Goal: Transaction & Acquisition: Purchase product/service

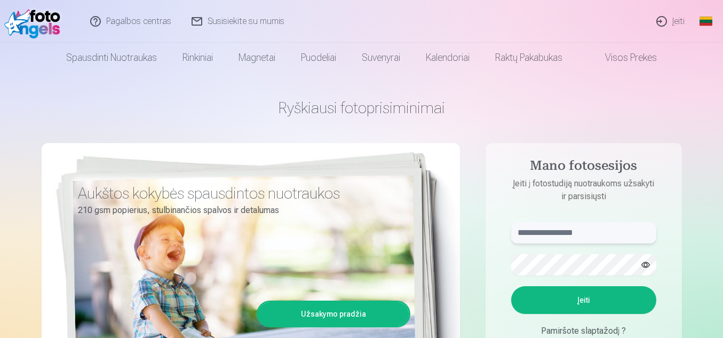
click at [547, 236] on input "text" at bounding box center [583, 232] width 145 height 21
type input "**********"
click at [591, 299] on button "Įeiti" at bounding box center [583, 300] width 145 height 28
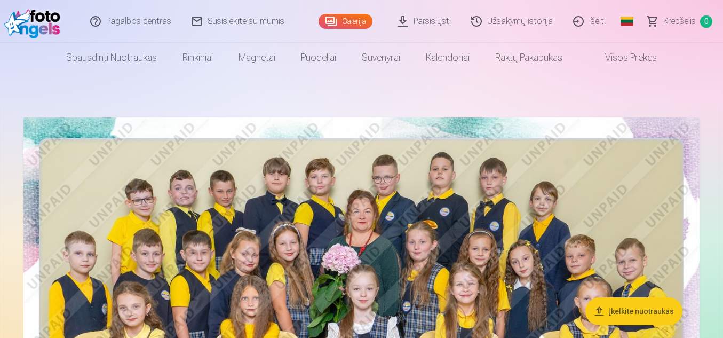
click at [427, 230] on img at bounding box center [361, 342] width 676 height 451
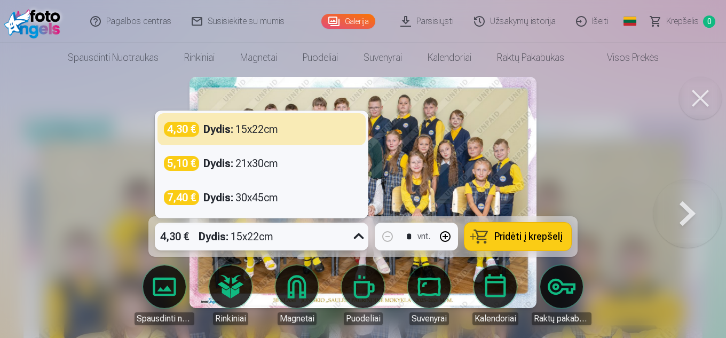
click at [353, 235] on icon at bounding box center [358, 236] width 17 height 17
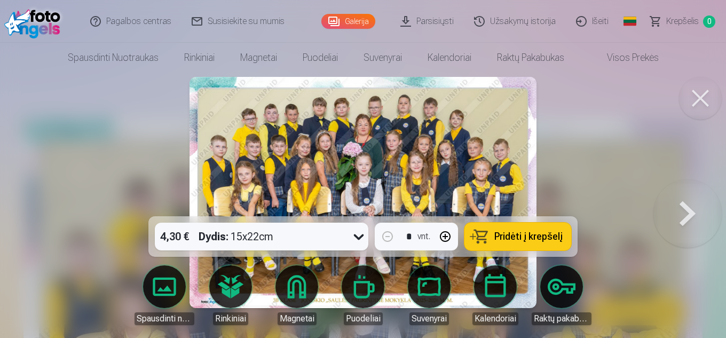
click at [536, 236] on span "Pridėti į krepšelį" at bounding box center [528, 237] width 68 height 10
click at [698, 97] on button at bounding box center [700, 98] width 43 height 43
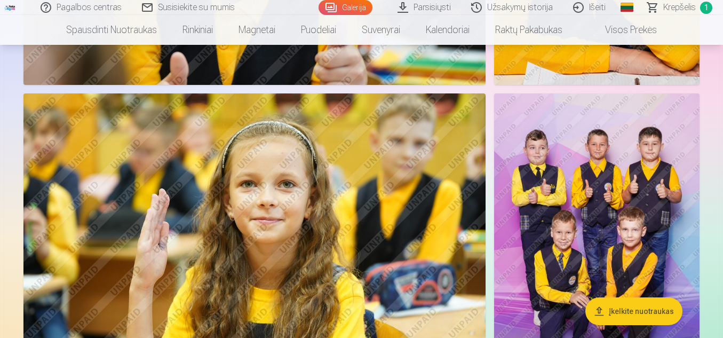
scroll to position [854, 0]
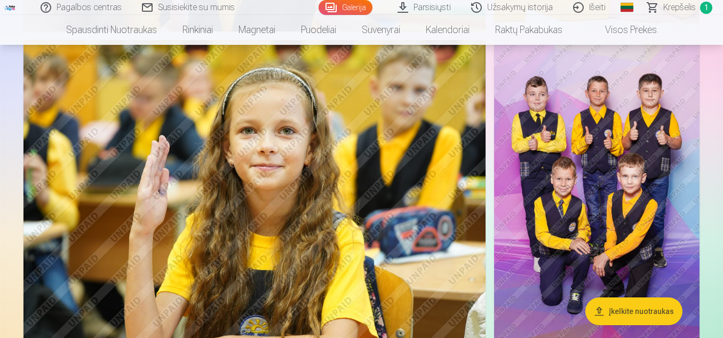
click at [611, 192] on img at bounding box center [596, 194] width 205 height 308
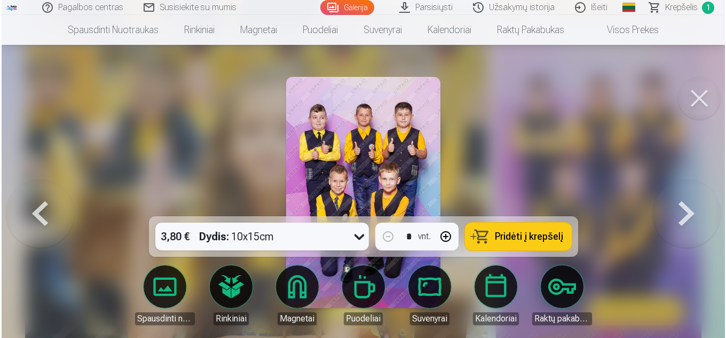
scroll to position [856, 0]
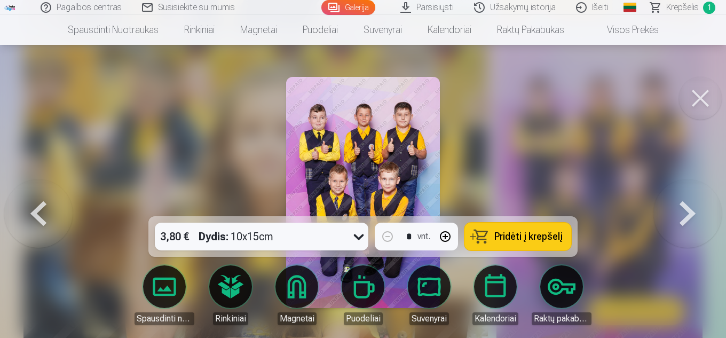
click at [356, 234] on icon at bounding box center [358, 236] width 17 height 17
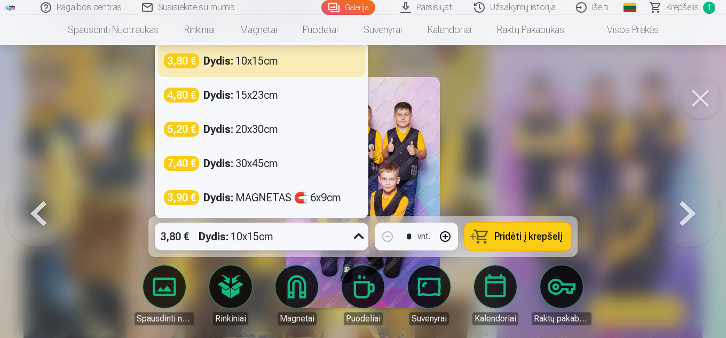
click at [497, 237] on span "Pridėti į krepšelį" at bounding box center [528, 237] width 68 height 10
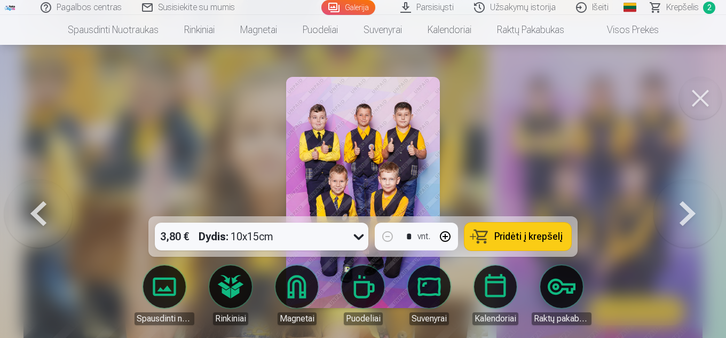
click at [703, 105] on button at bounding box center [700, 98] width 43 height 43
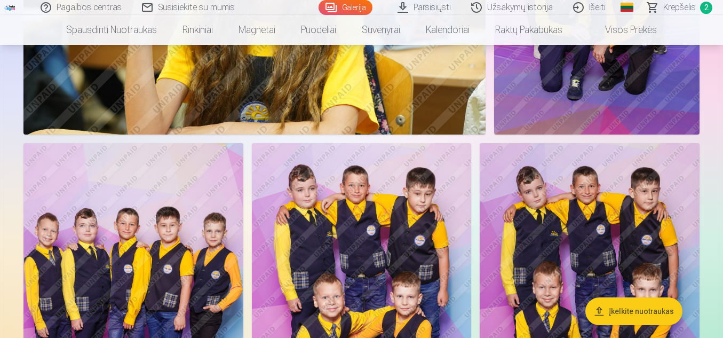
scroll to position [1174, 0]
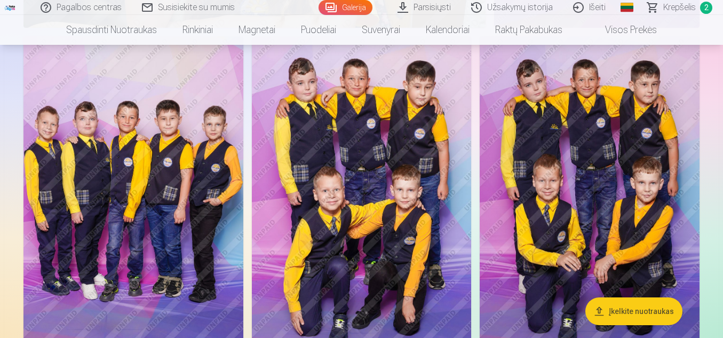
click at [121, 194] on img at bounding box center [133, 201] width 220 height 330
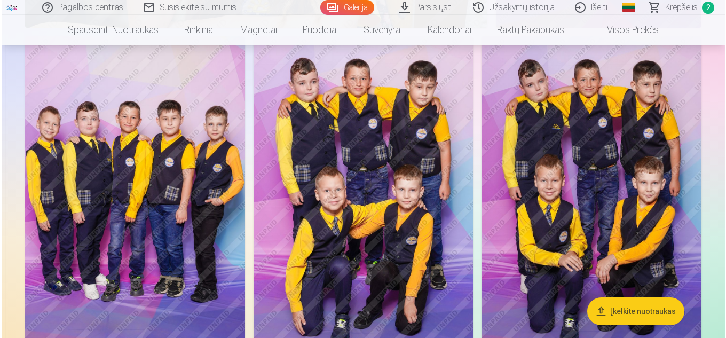
scroll to position [1176, 0]
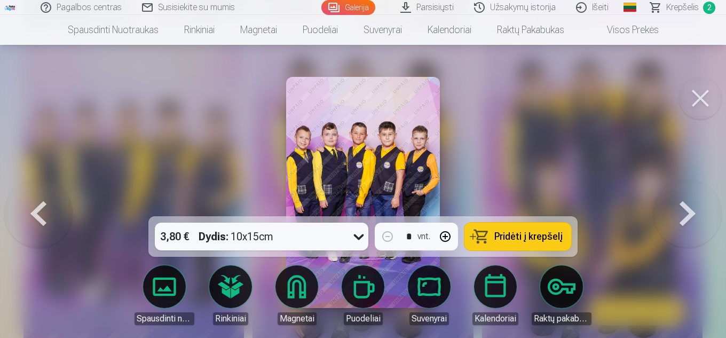
click at [530, 237] on span "Pridėti į krepšelį" at bounding box center [528, 237] width 68 height 10
drag, startPoint x: 695, startPoint y: 91, endPoint x: 560, endPoint y: 153, distance: 149.0
click at [695, 91] on button at bounding box center [700, 98] width 43 height 43
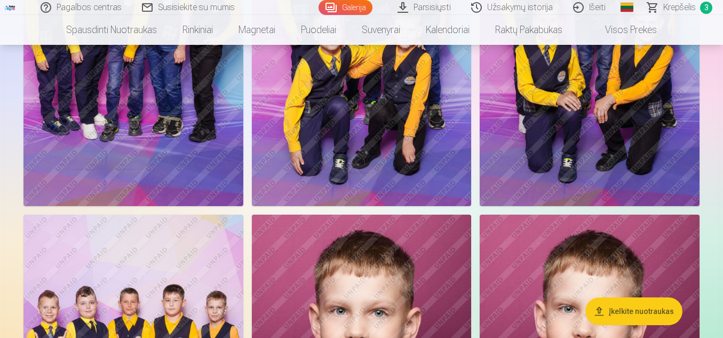
scroll to position [1174, 0]
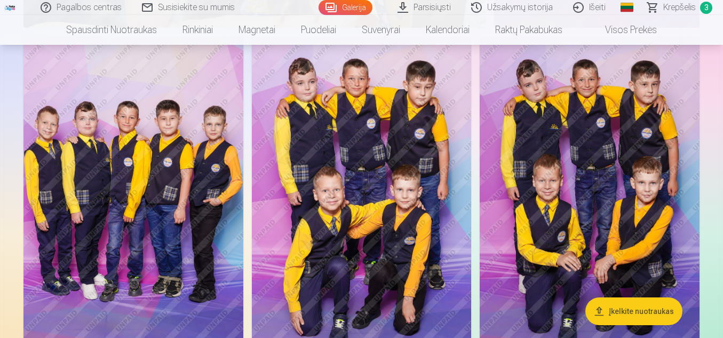
click at [388, 238] on img at bounding box center [362, 201] width 220 height 330
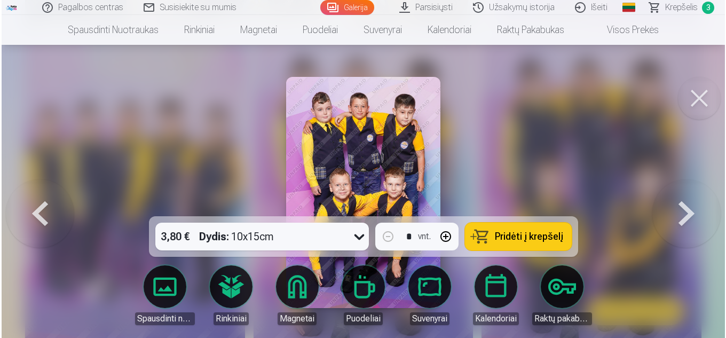
scroll to position [1176, 0]
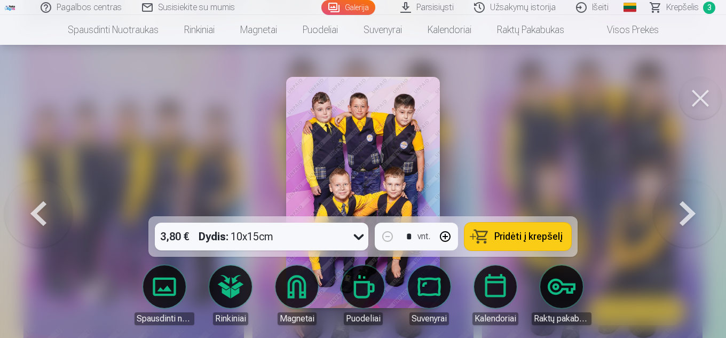
click at [510, 238] on span "Pridėti į krepšelį" at bounding box center [528, 237] width 68 height 10
click at [711, 92] on button at bounding box center [700, 98] width 43 height 43
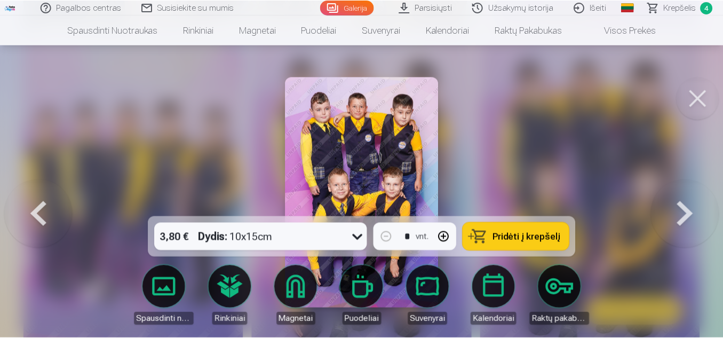
scroll to position [1174, 0]
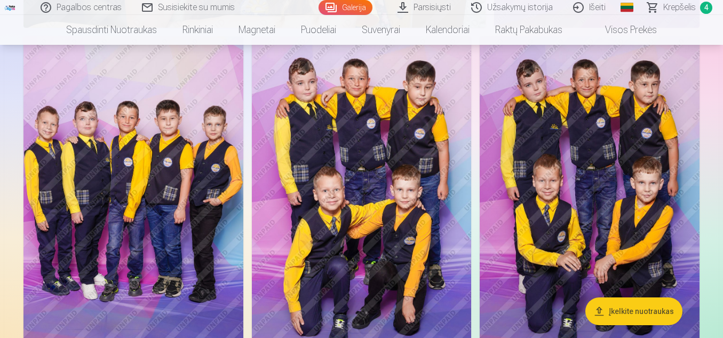
click at [587, 185] on img at bounding box center [590, 201] width 220 height 330
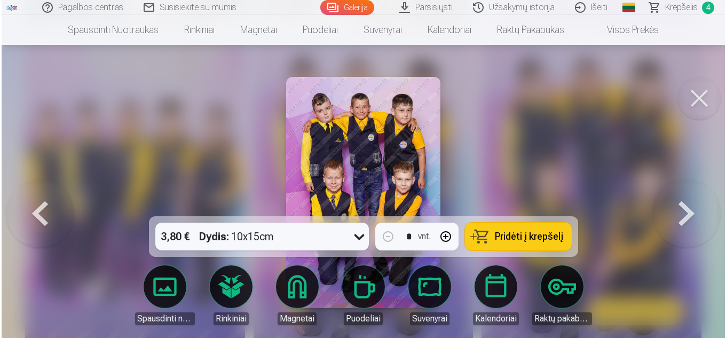
scroll to position [1176, 0]
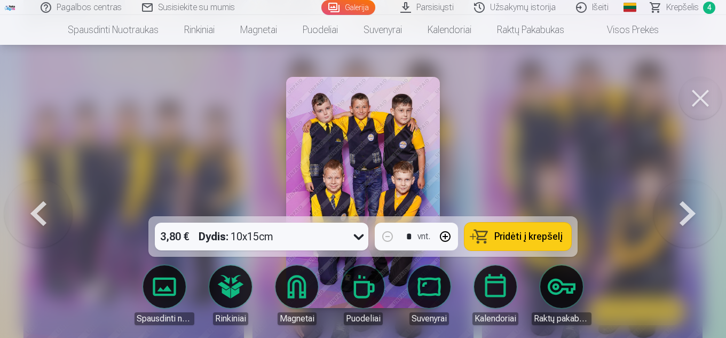
click at [501, 234] on span "Pridėti į krepšelį" at bounding box center [528, 237] width 68 height 10
click at [699, 97] on button at bounding box center [700, 98] width 43 height 43
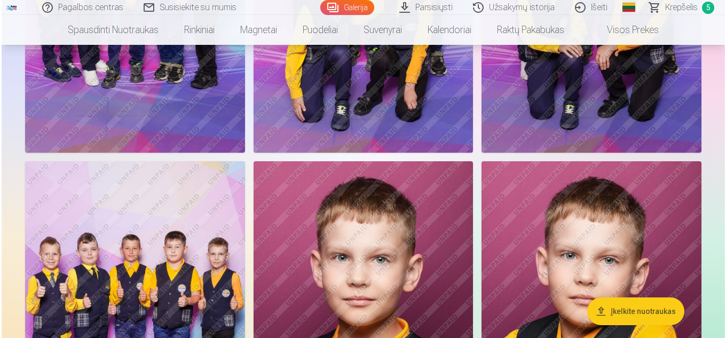
scroll to position [1547, 0]
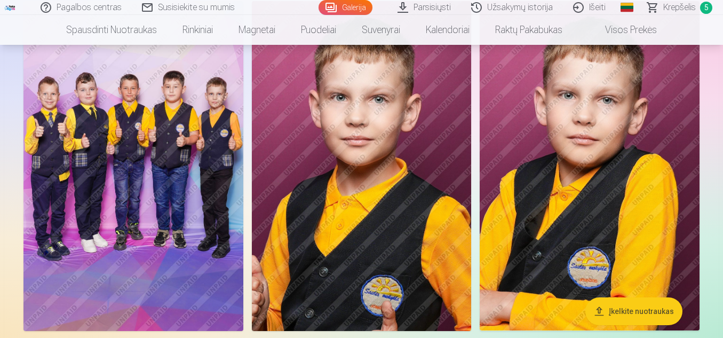
click at [190, 218] on img at bounding box center [133, 166] width 220 height 330
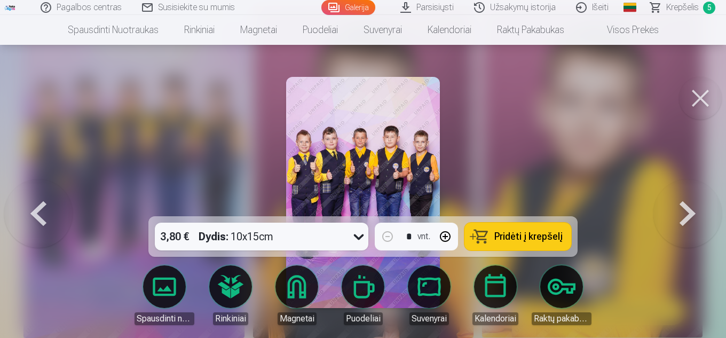
click at [699, 98] on button at bounding box center [700, 98] width 43 height 43
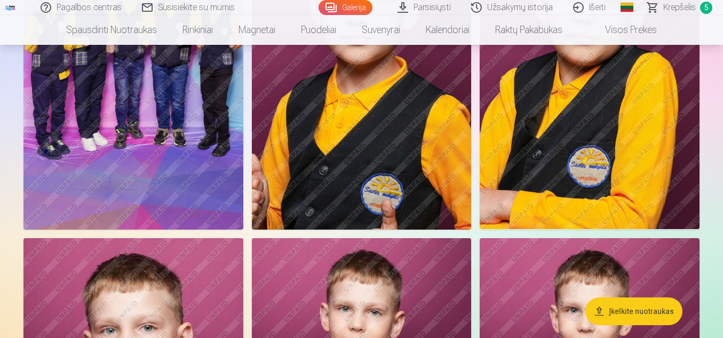
scroll to position [1435, 0]
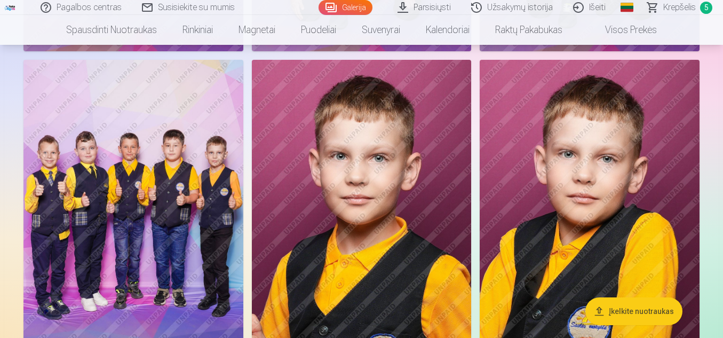
click at [145, 226] on img at bounding box center [133, 225] width 220 height 330
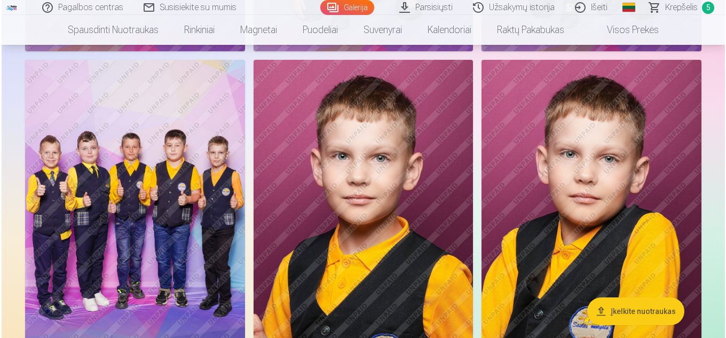
scroll to position [1493, 0]
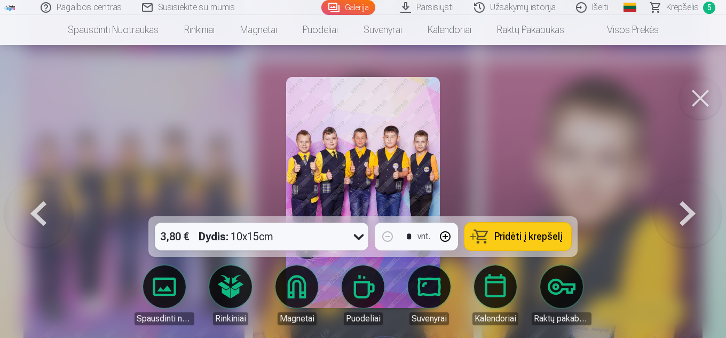
click at [504, 239] on span "Pridėti į krepšelį" at bounding box center [528, 237] width 68 height 10
click at [697, 105] on button at bounding box center [700, 98] width 43 height 43
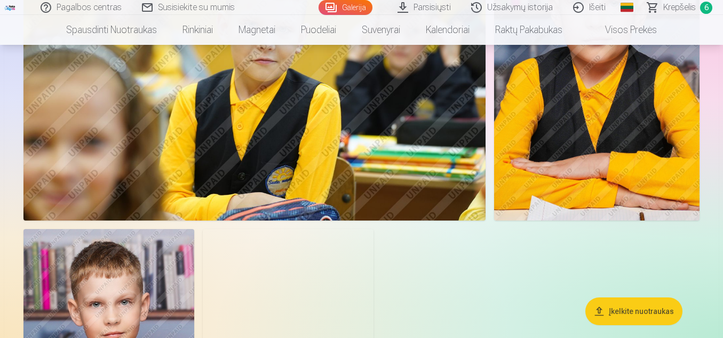
scroll to position [5543, 0]
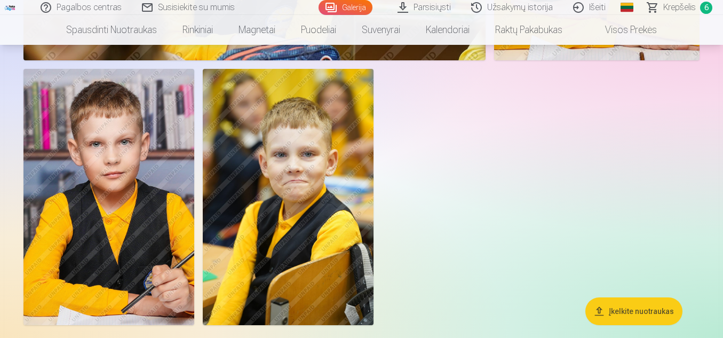
click at [317, 210] on img at bounding box center [288, 197] width 171 height 256
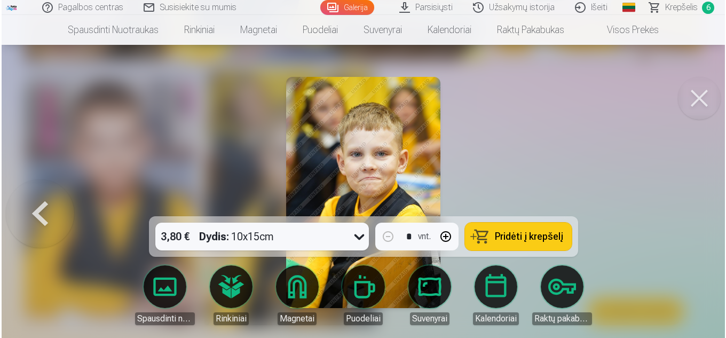
scroll to position [5563, 0]
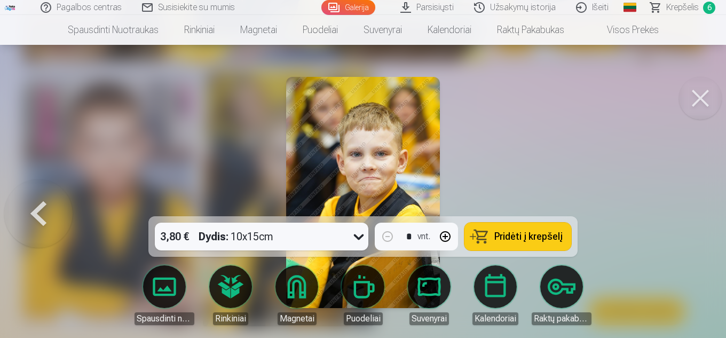
click at [361, 236] on icon at bounding box center [359, 237] width 10 height 6
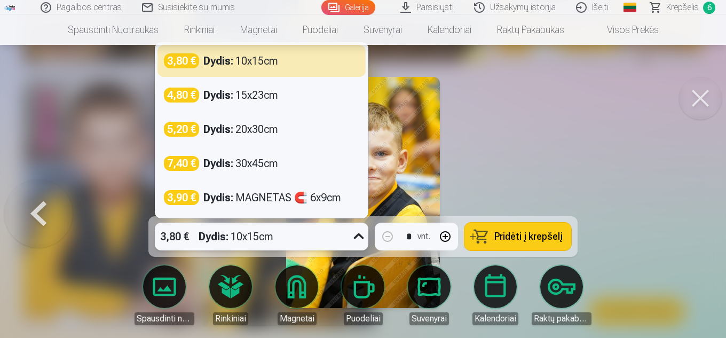
click at [361, 236] on icon at bounding box center [359, 236] width 10 height 6
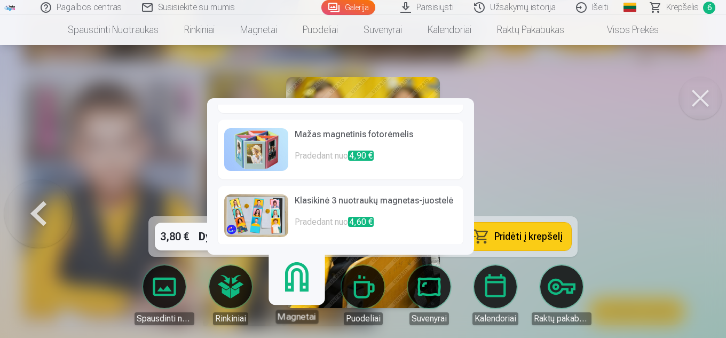
scroll to position [160, 0]
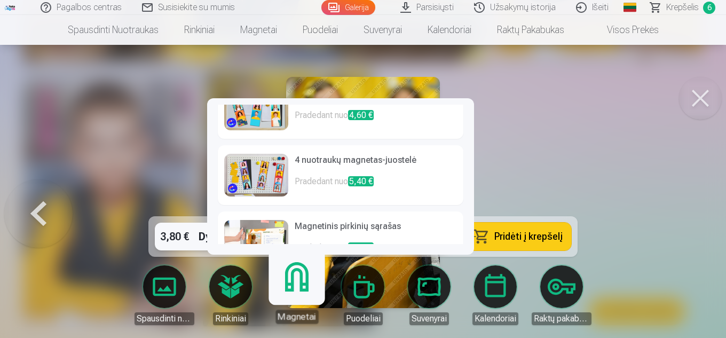
click at [272, 182] on img at bounding box center [256, 175] width 64 height 43
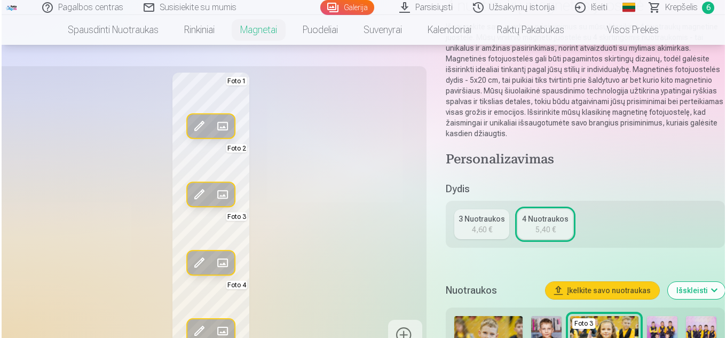
scroll to position [267, 0]
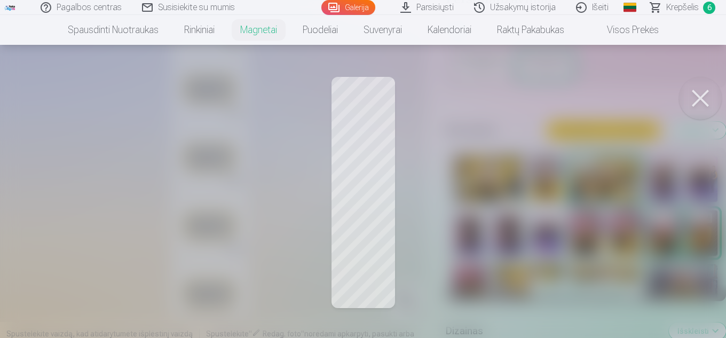
click at [704, 94] on button at bounding box center [700, 98] width 43 height 43
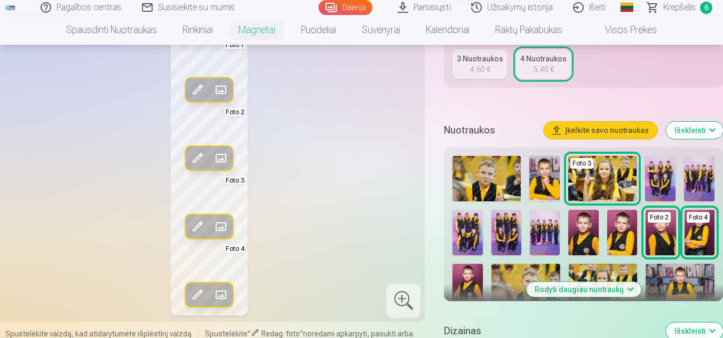
click at [218, 225] on span at bounding box center [220, 226] width 17 height 17
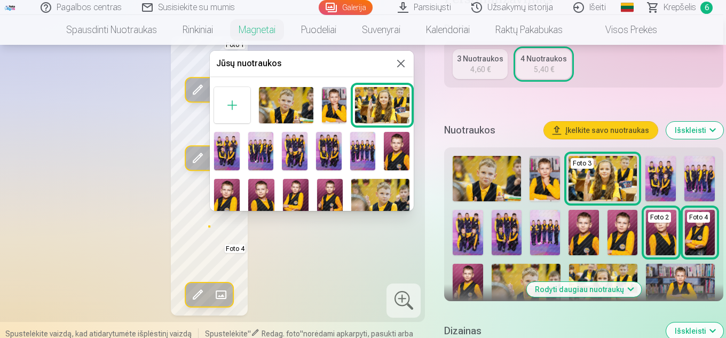
scroll to position [53, 0]
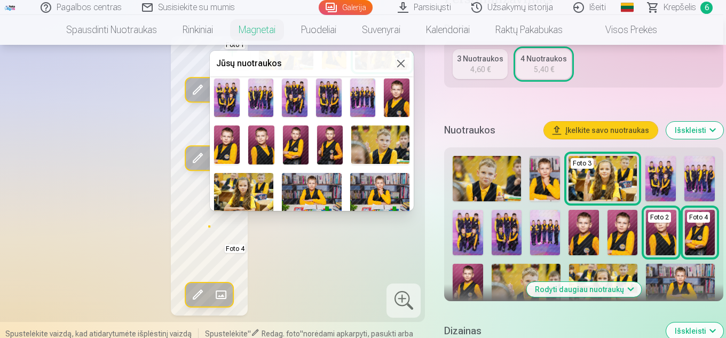
click at [286, 142] on img at bounding box center [296, 144] width 26 height 39
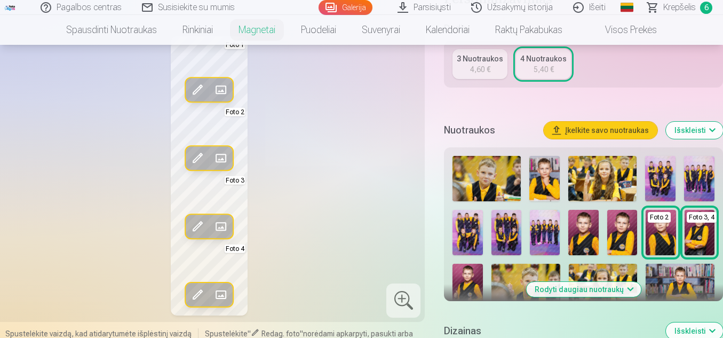
click at [224, 293] on span at bounding box center [220, 294] width 17 height 17
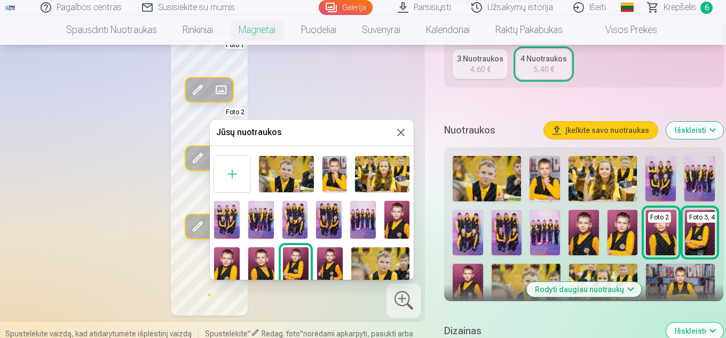
click at [291, 220] on img at bounding box center [295, 220] width 26 height 38
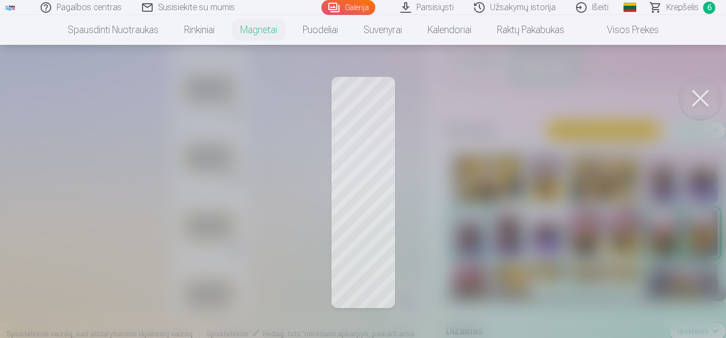
click at [355, 275] on div at bounding box center [363, 169] width 726 height 338
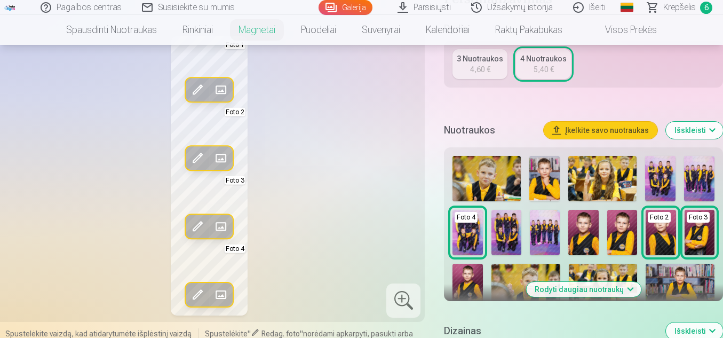
click at [194, 295] on span at bounding box center [197, 294] width 17 height 17
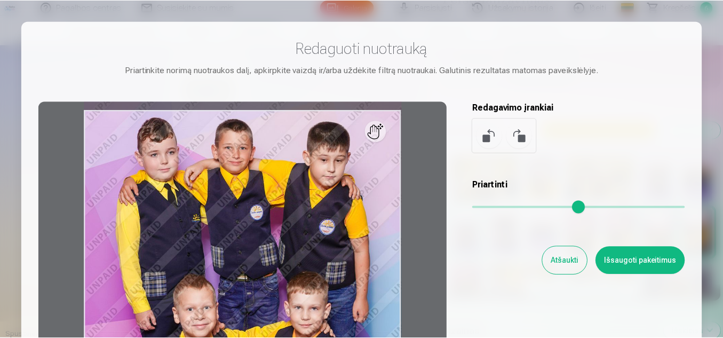
scroll to position [107, 0]
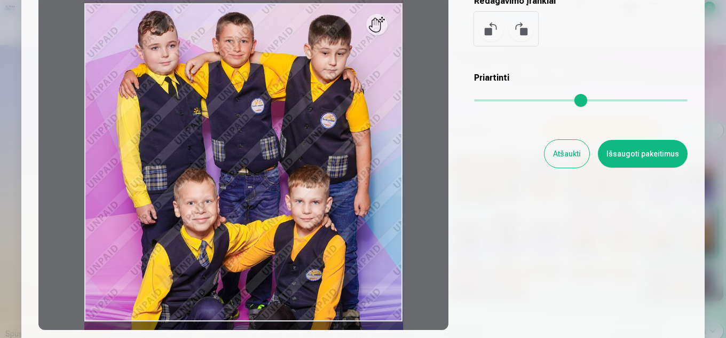
click at [566, 157] on button "Atšaukti" at bounding box center [566, 154] width 45 height 28
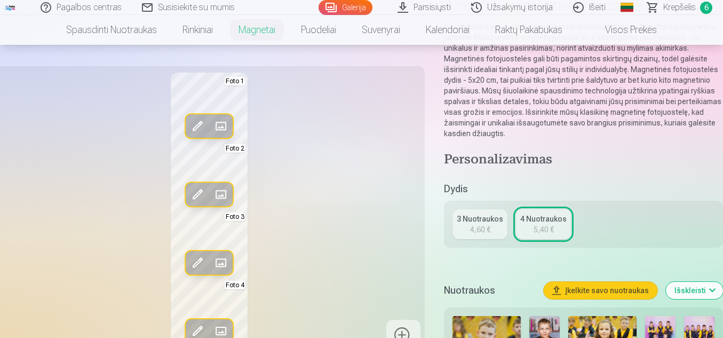
click at [222, 190] on span at bounding box center [220, 194] width 17 height 17
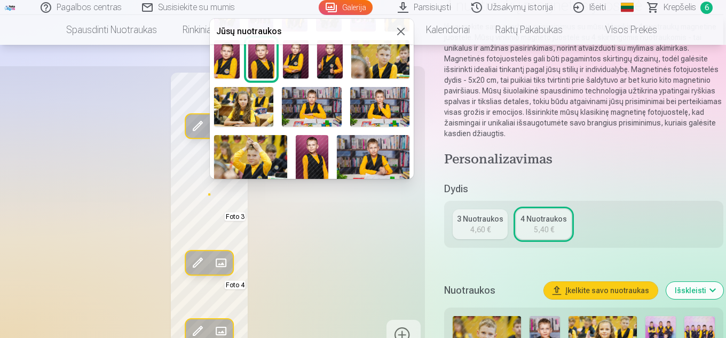
scroll to position [160, 0]
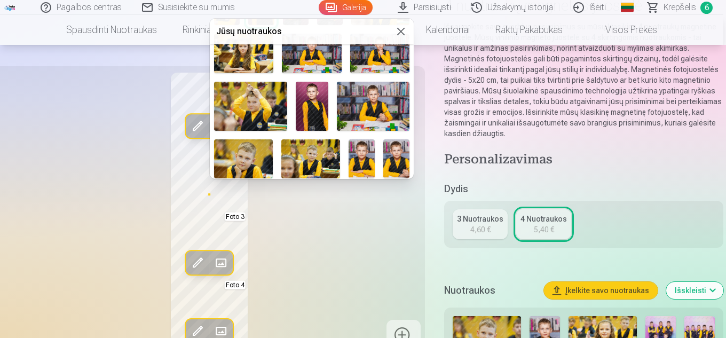
click at [311, 114] on img at bounding box center [312, 106] width 33 height 49
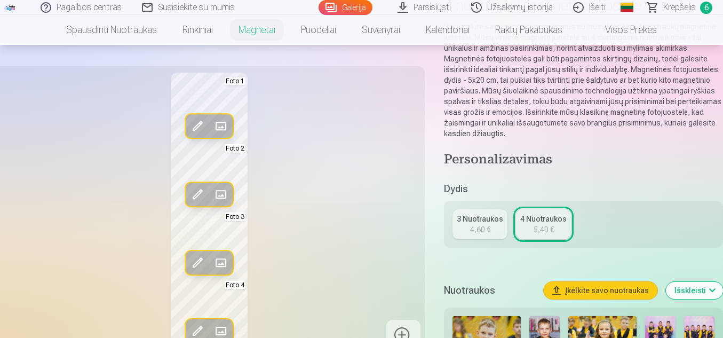
click at [216, 254] on span at bounding box center [220, 262] width 17 height 17
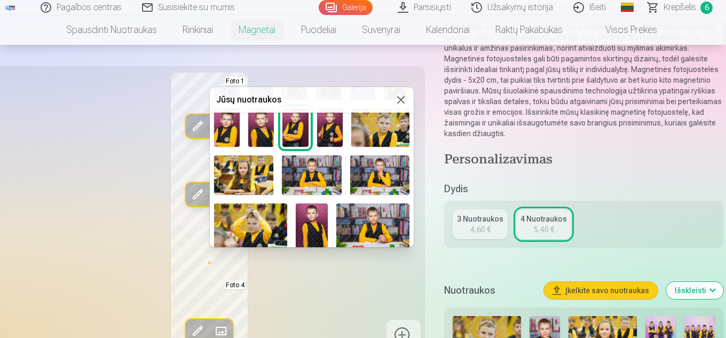
scroll to position [203, 0]
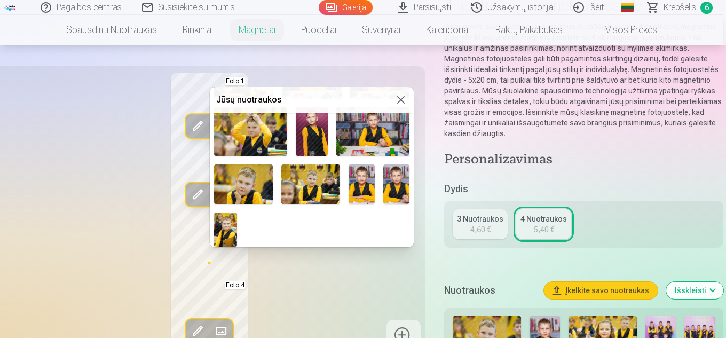
click at [226, 222] on img at bounding box center [225, 229] width 23 height 34
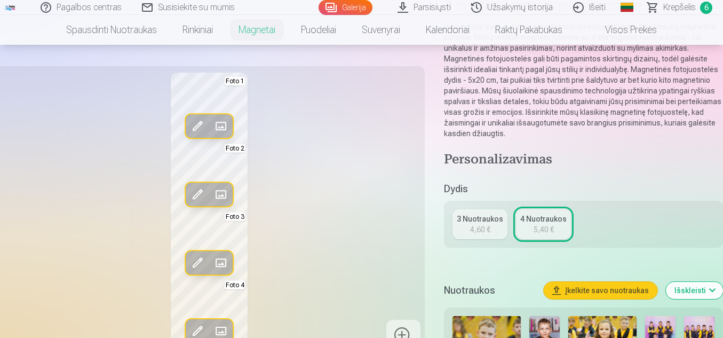
click at [213, 116] on button "Pakeisti" at bounding box center [220, 126] width 23 height 23
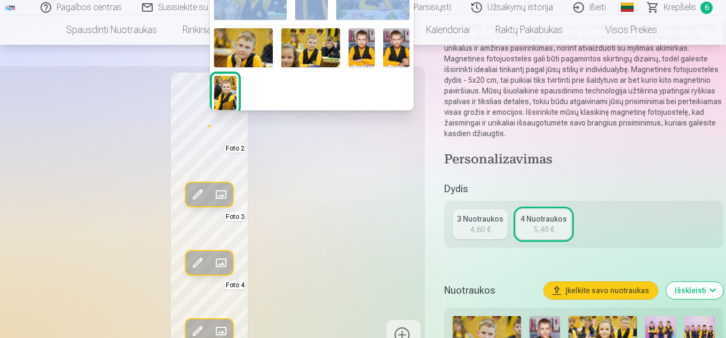
drag, startPoint x: 409, startPoint y: 49, endPoint x: 418, endPoint y: 117, distance: 68.3
click at [418, 117] on body "Pagalbos centras Susisiekite su mumis Galerija Parsisiųsti Užsakymų istorija Iš…" at bounding box center [363, 62] width 726 height 338
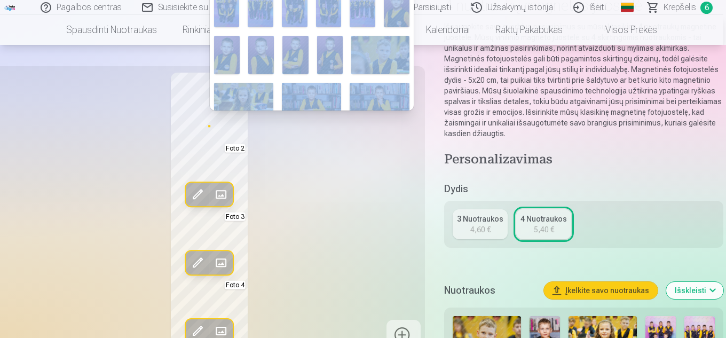
scroll to position [0, 0]
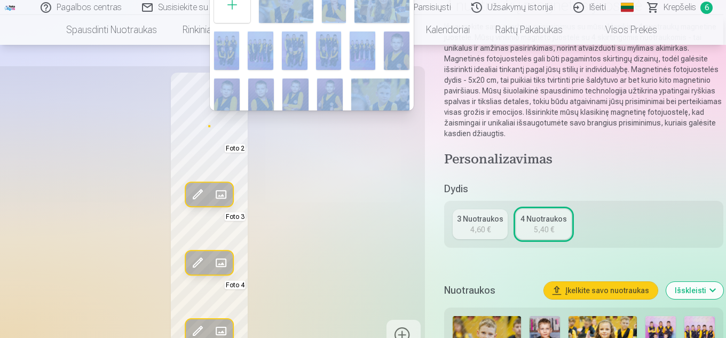
click at [339, 223] on div at bounding box center [363, 169] width 726 height 338
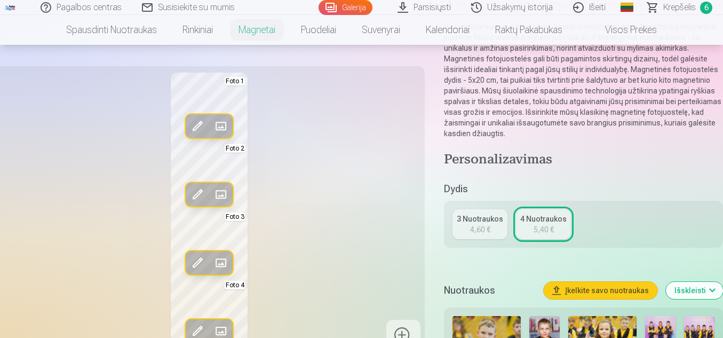
click at [225, 190] on span at bounding box center [220, 194] width 17 height 17
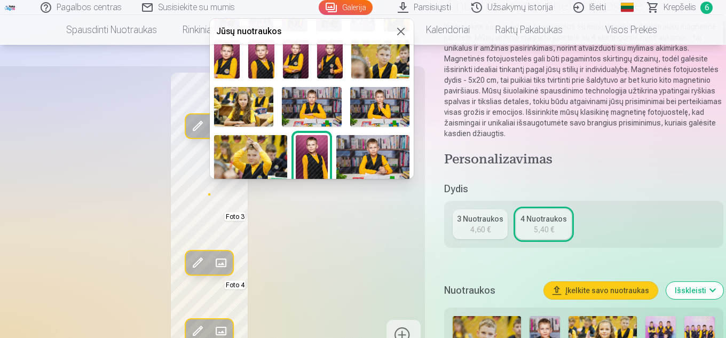
scroll to position [160, 0]
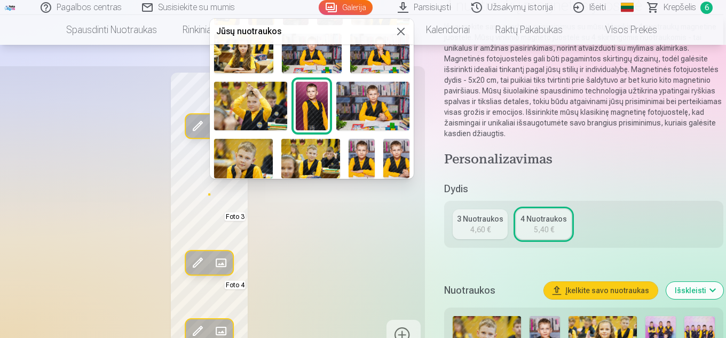
click at [240, 157] on img at bounding box center [243, 158] width 59 height 39
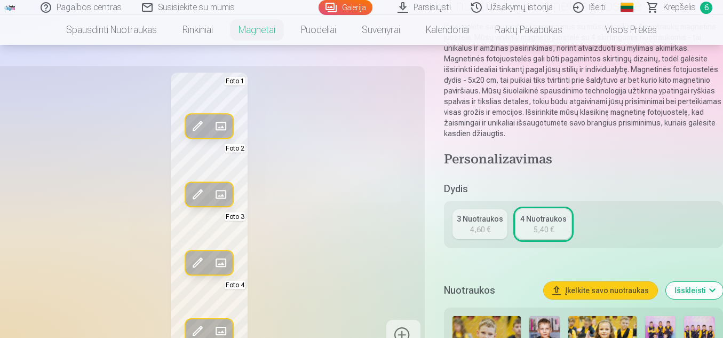
click at [305, 212] on div "Redag. foto Pakeisti Foto 1 Redag. foto Pakeisti Foto 2 Redag. foto Pakeisti Fo…" at bounding box center [209, 212] width 418 height 279
click at [219, 120] on span at bounding box center [220, 126] width 17 height 17
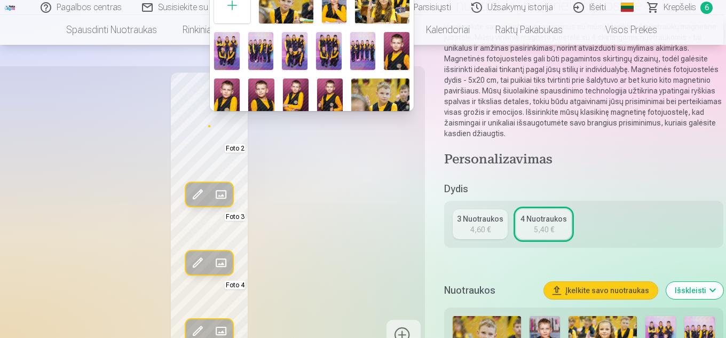
click at [261, 52] on img at bounding box center [261, 51] width 26 height 38
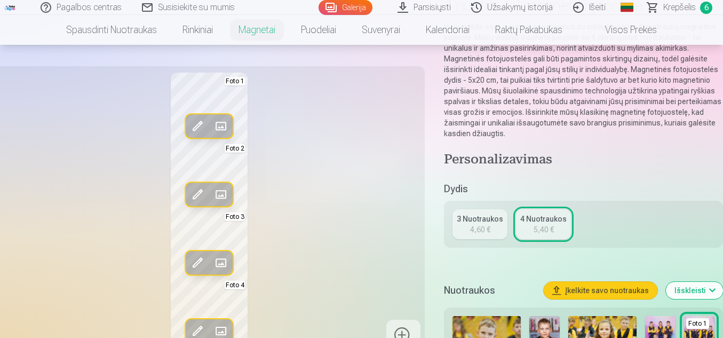
click at [220, 191] on span at bounding box center [220, 194] width 17 height 17
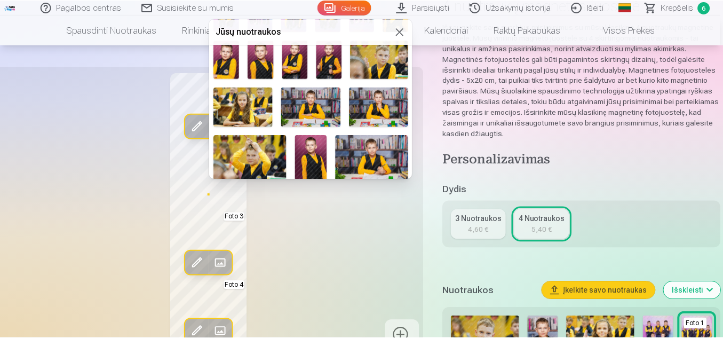
scroll to position [203, 0]
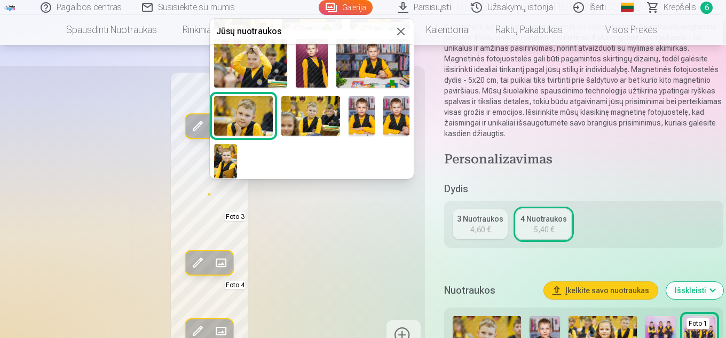
click at [391, 66] on img at bounding box center [372, 63] width 73 height 49
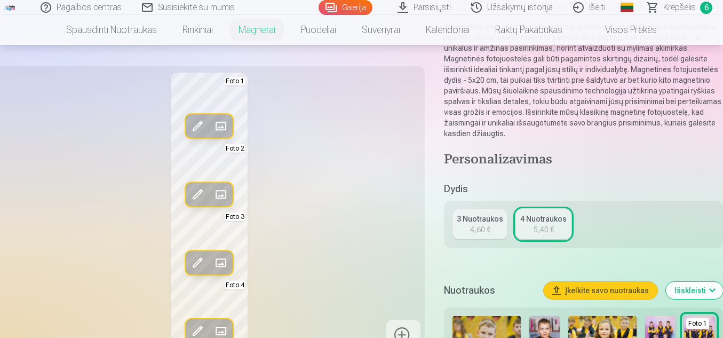
click at [354, 198] on div "Redag. foto Pakeisti Foto 1 Redag. foto Pakeisti Foto 2 Redag. foto Pakeisti Fo…" at bounding box center [209, 212] width 418 height 279
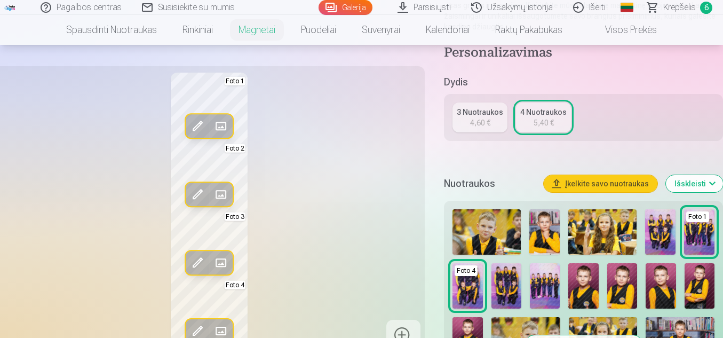
scroll to position [53, 0]
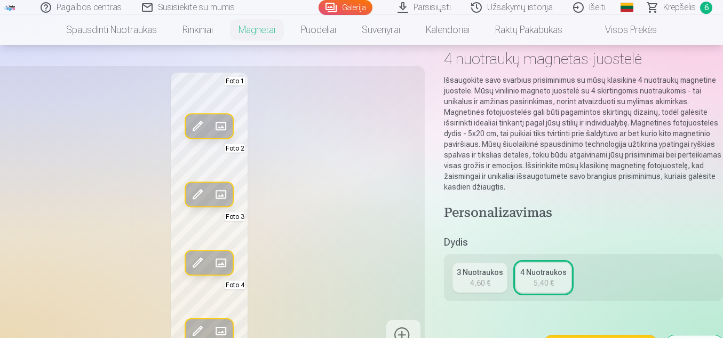
click at [538, 274] on div "4 Nuotraukos" at bounding box center [543, 272] width 46 height 11
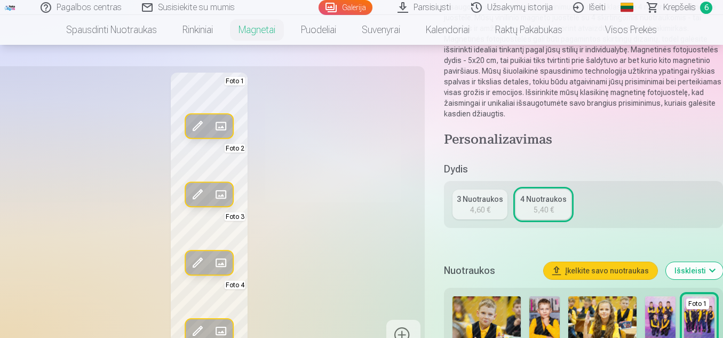
scroll to position [113, 0]
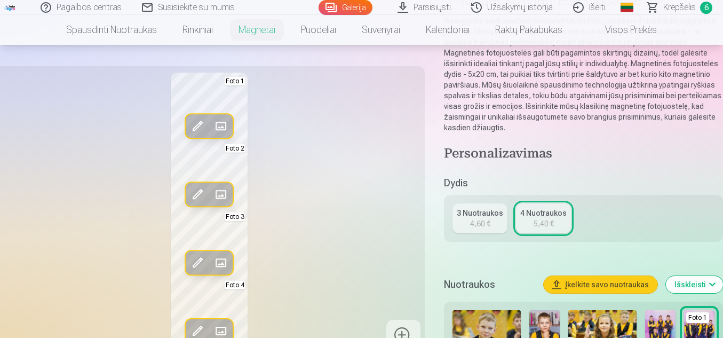
click at [538, 215] on div "4 Nuotraukos" at bounding box center [543, 213] width 46 height 11
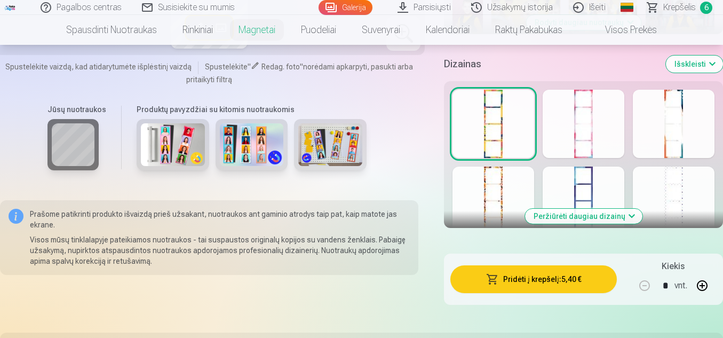
scroll to position [427, 0]
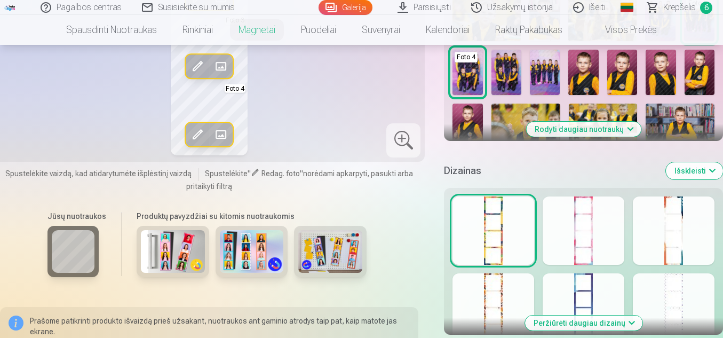
click at [572, 321] on button "Peržiūrėti daugiau dizainų" at bounding box center [583, 322] width 117 height 15
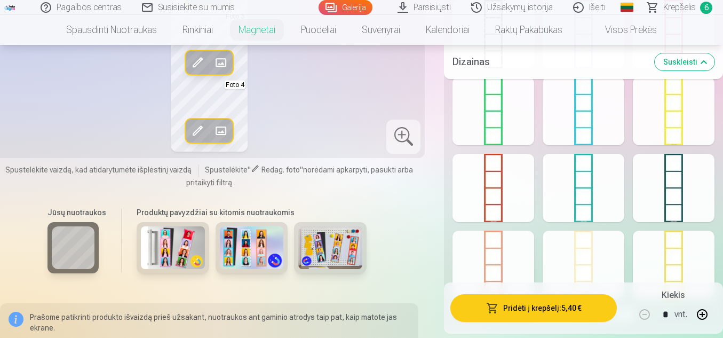
scroll to position [800, 0]
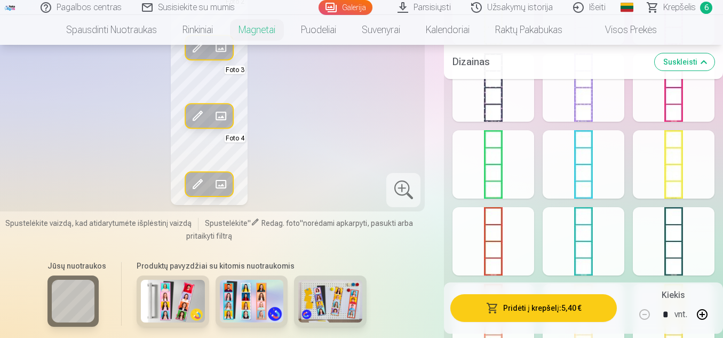
click at [493, 113] on div at bounding box center [493, 87] width 82 height 68
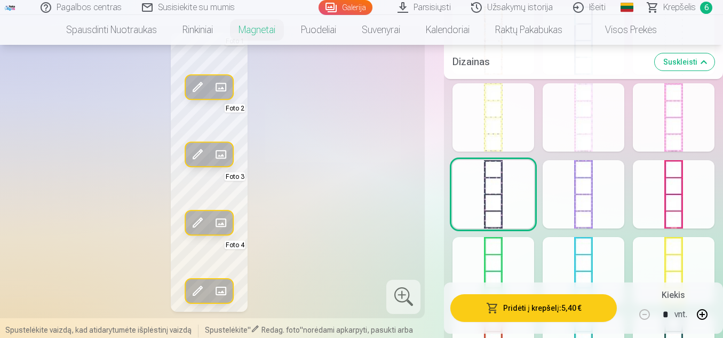
scroll to position [534, 0]
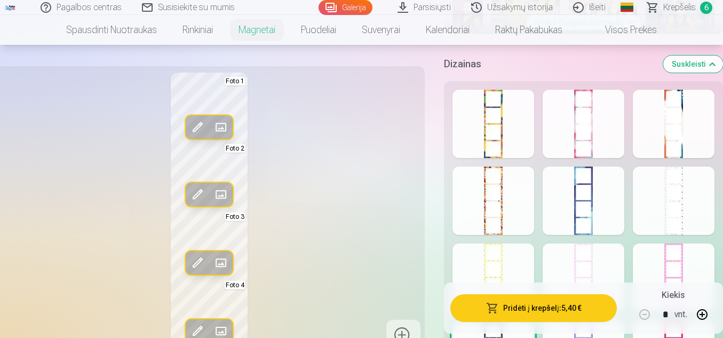
click at [500, 186] on div at bounding box center [493, 200] width 82 height 68
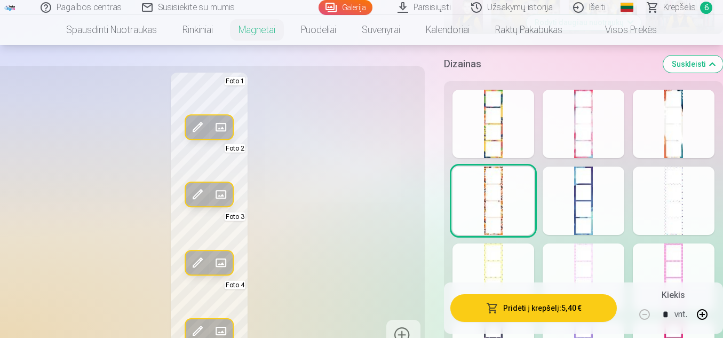
click at [490, 121] on div at bounding box center [493, 124] width 82 height 68
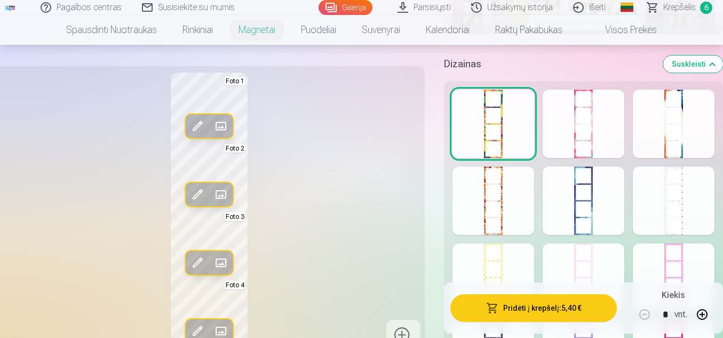
click at [585, 115] on div at bounding box center [584, 124] width 82 height 68
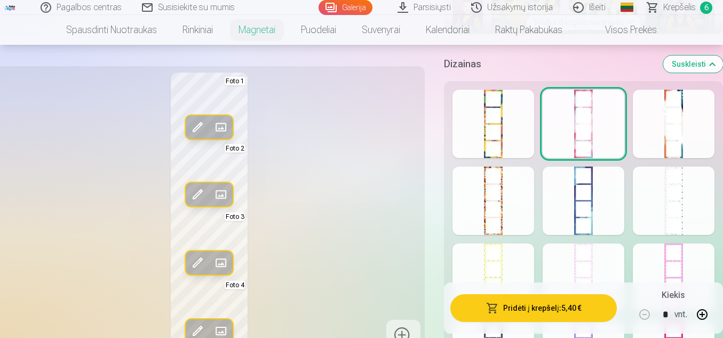
click at [676, 115] on div at bounding box center [674, 124] width 82 height 68
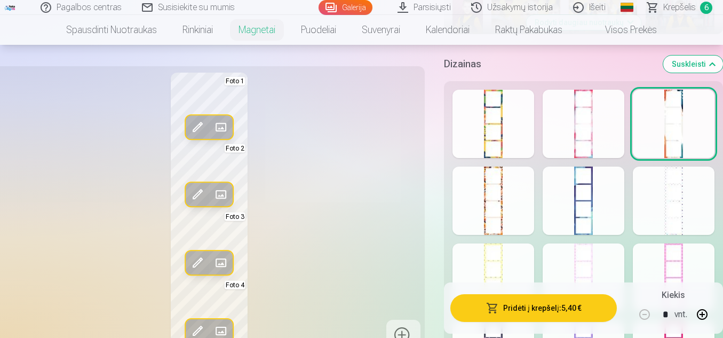
click at [673, 202] on div at bounding box center [674, 200] width 82 height 68
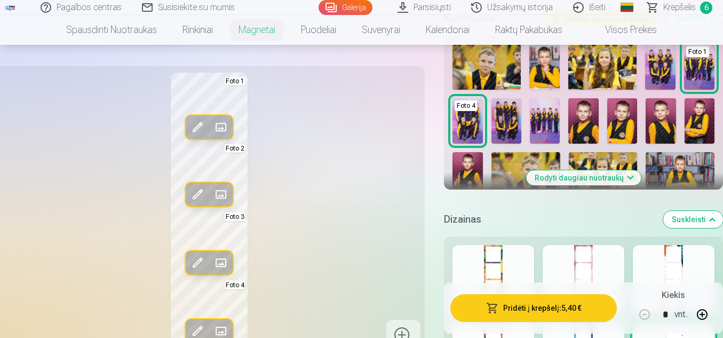
scroll to position [540, 0]
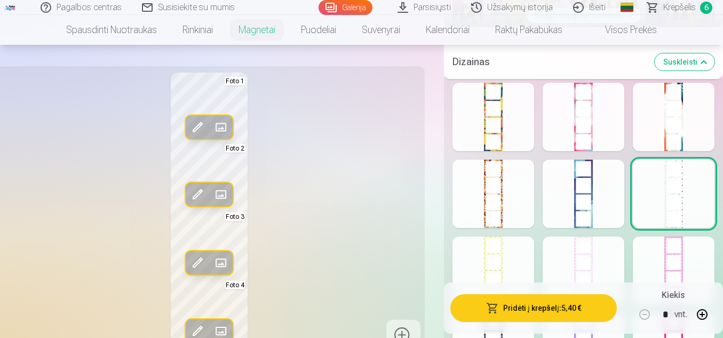
click at [496, 262] on div at bounding box center [493, 270] width 82 height 68
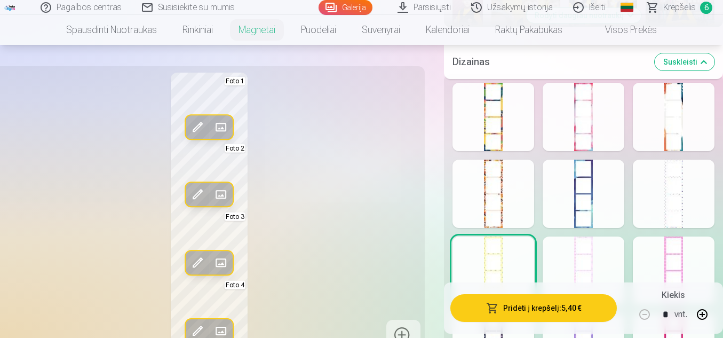
click at [597, 252] on div at bounding box center [584, 270] width 82 height 68
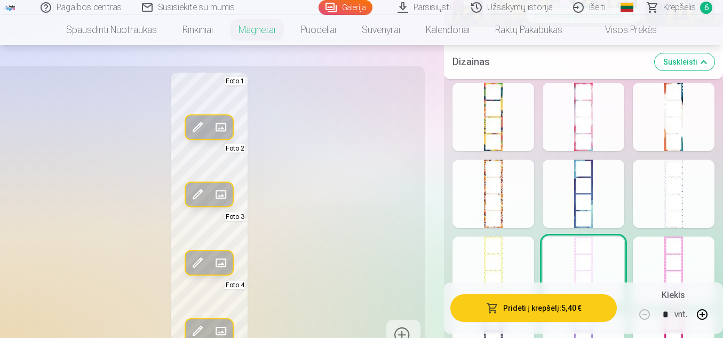
click at [576, 185] on div at bounding box center [584, 194] width 82 height 68
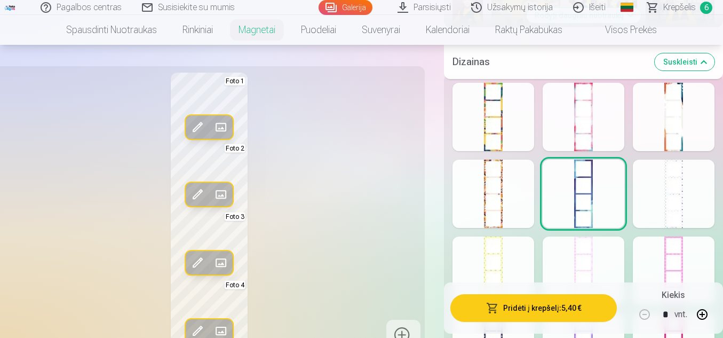
click at [504, 197] on div at bounding box center [493, 194] width 82 height 68
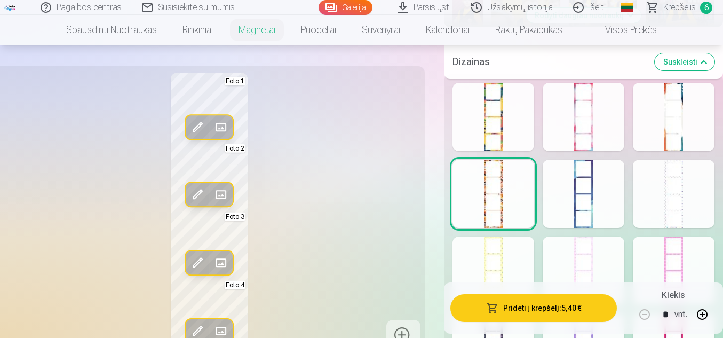
click at [489, 126] on div at bounding box center [493, 117] width 82 height 68
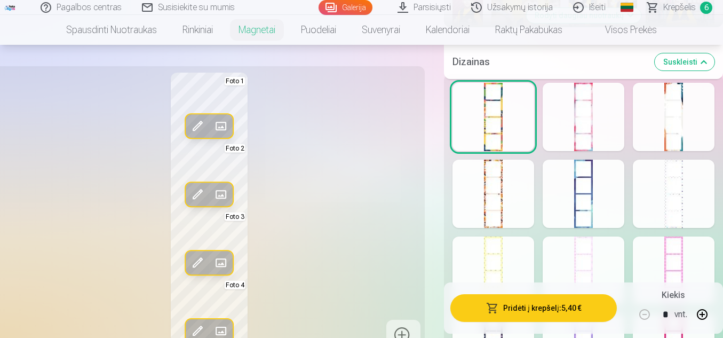
click at [659, 121] on div at bounding box center [674, 117] width 82 height 68
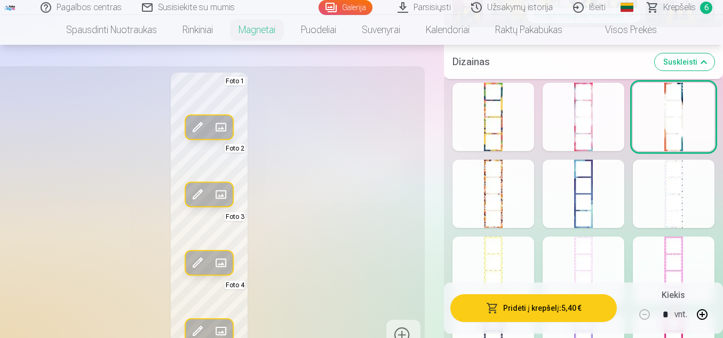
click at [495, 126] on div at bounding box center [493, 117] width 82 height 68
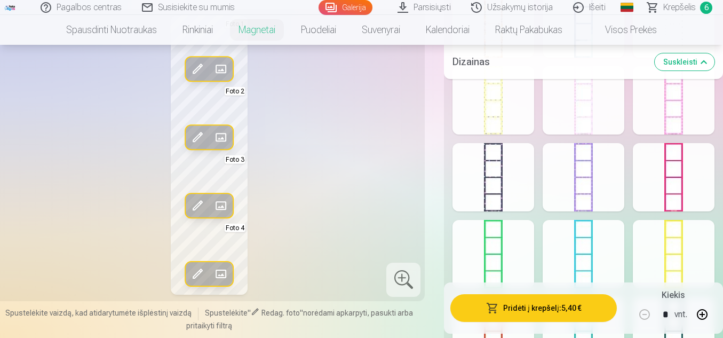
scroll to position [656, 0]
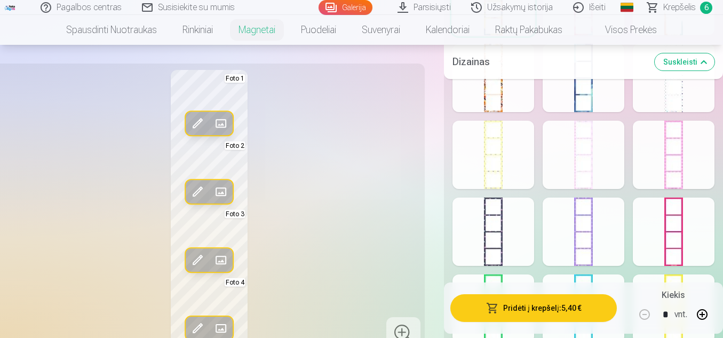
click at [580, 219] on div at bounding box center [584, 231] width 82 height 68
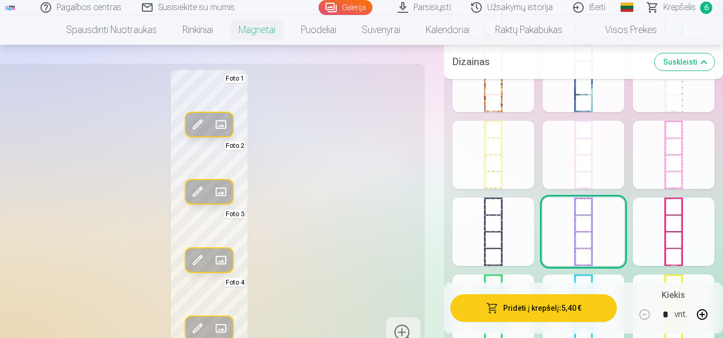
click at [682, 226] on div at bounding box center [674, 231] width 82 height 68
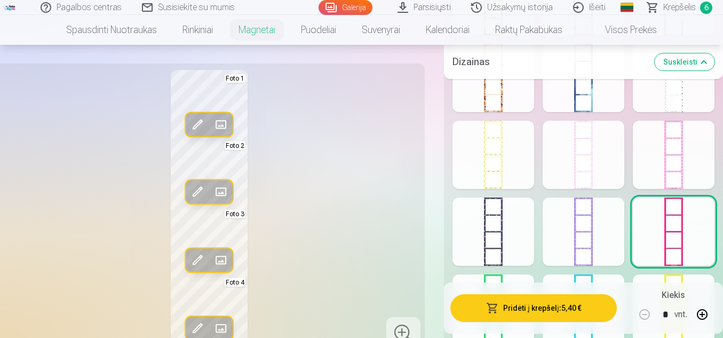
click at [688, 163] on div at bounding box center [674, 155] width 82 height 68
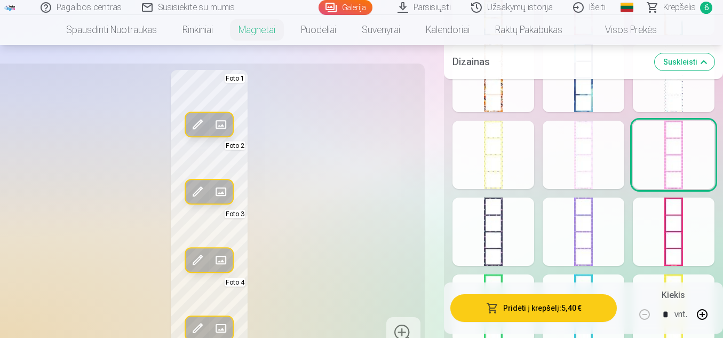
click at [678, 105] on div at bounding box center [674, 78] width 82 height 68
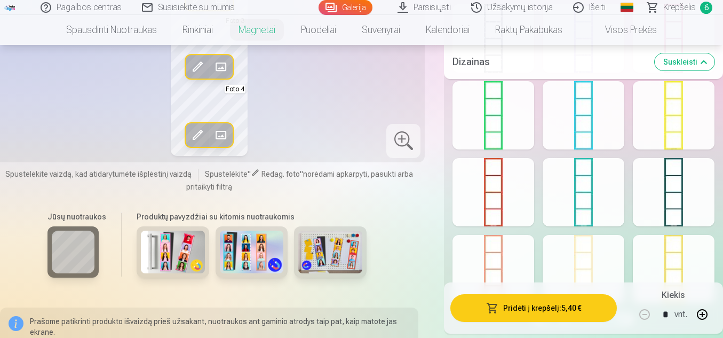
scroll to position [826, 0]
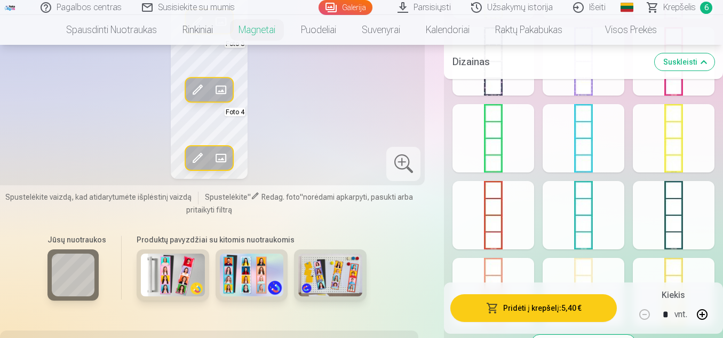
click at [674, 211] on div at bounding box center [674, 215] width 82 height 68
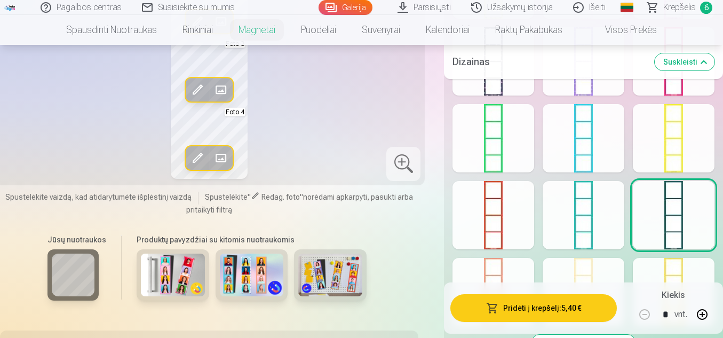
click at [592, 224] on div at bounding box center [584, 215] width 82 height 68
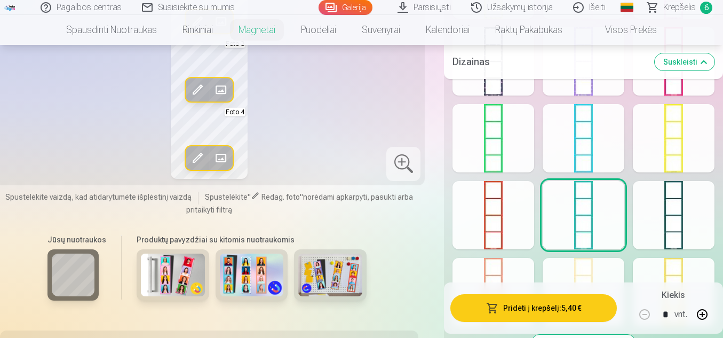
click at [516, 207] on div at bounding box center [493, 215] width 82 height 68
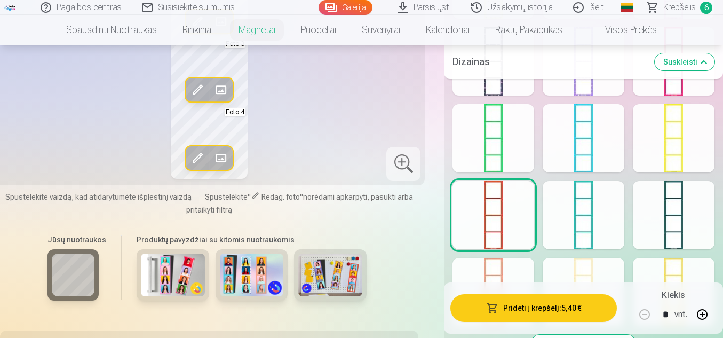
click at [512, 144] on div at bounding box center [493, 138] width 82 height 68
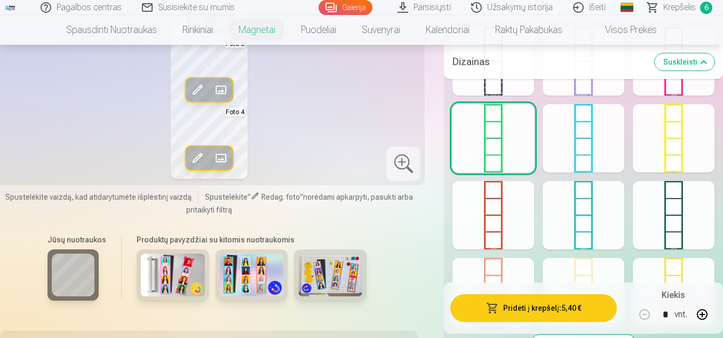
click at [633, 138] on div at bounding box center [674, 138] width 82 height 68
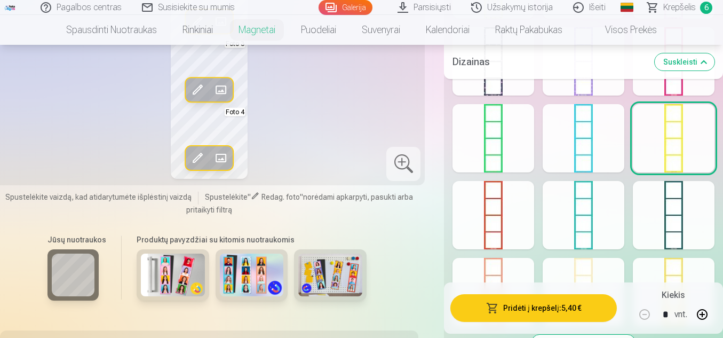
click at [585, 144] on div at bounding box center [584, 138] width 82 height 68
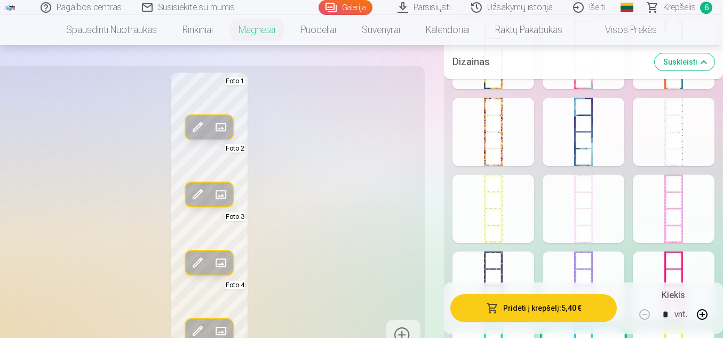
scroll to position [594, 0]
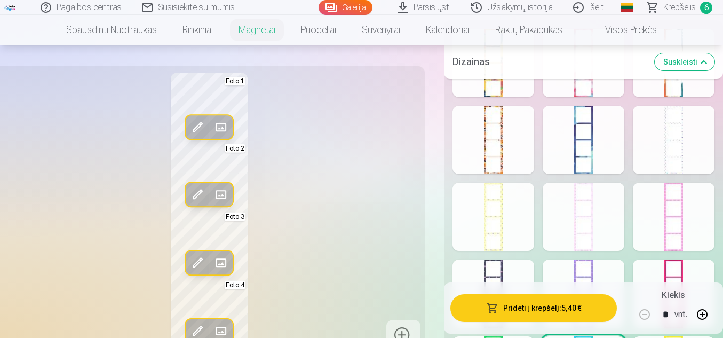
click at [576, 264] on div at bounding box center [584, 293] width 82 height 68
click at [497, 268] on div at bounding box center [493, 293] width 82 height 68
click at [495, 85] on div at bounding box center [493, 63] width 82 height 68
click at [488, 129] on div at bounding box center [493, 140] width 82 height 68
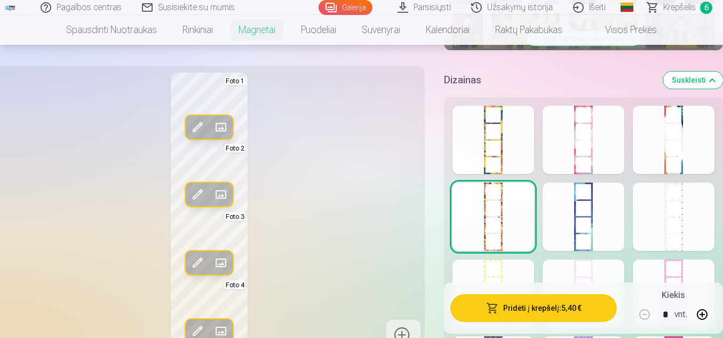
scroll to position [471, 0]
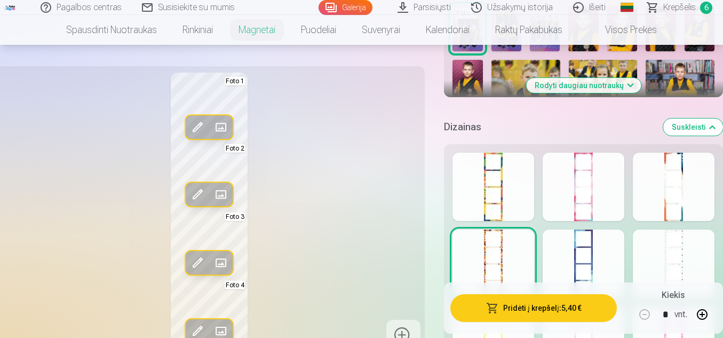
click at [587, 204] on div at bounding box center [584, 187] width 82 height 68
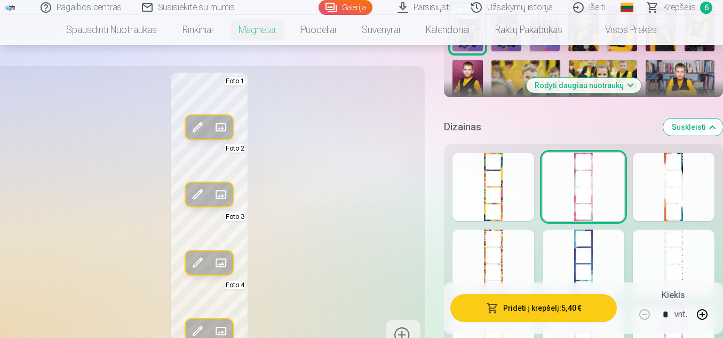
click at [656, 183] on div at bounding box center [674, 187] width 82 height 68
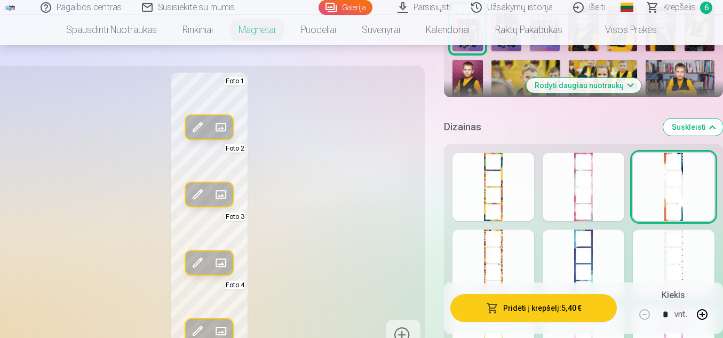
click at [600, 248] on div at bounding box center [584, 263] width 82 height 68
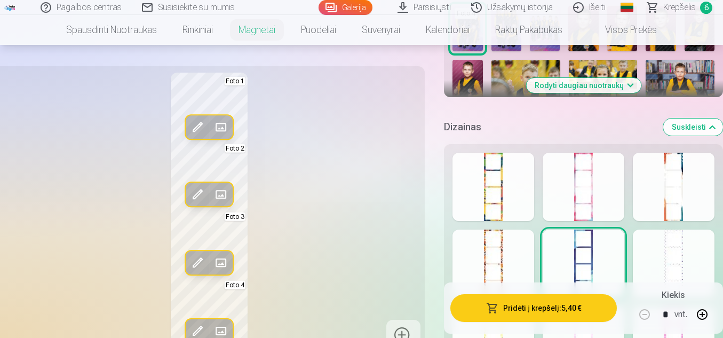
click at [498, 242] on div at bounding box center [493, 263] width 82 height 68
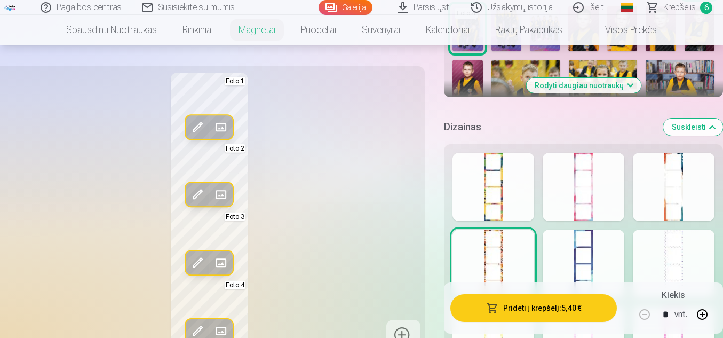
click at [489, 187] on div at bounding box center [493, 187] width 82 height 68
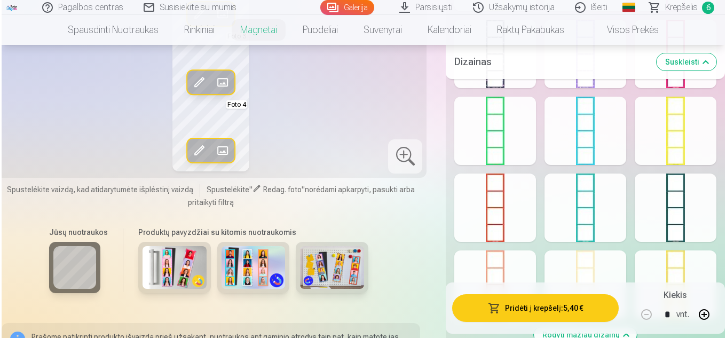
scroll to position [896, 0]
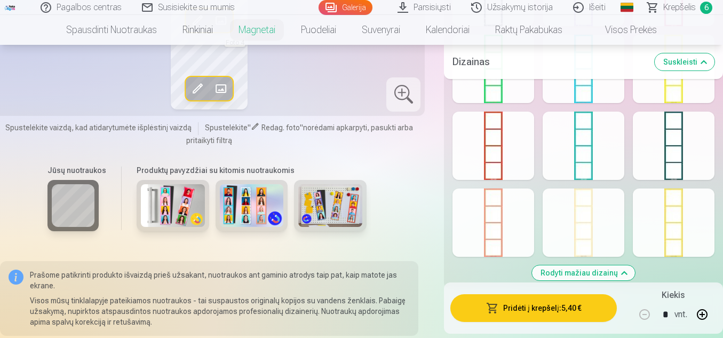
click at [523, 312] on button "Pridėti į krepšelį : 5,40 €" at bounding box center [533, 308] width 166 height 28
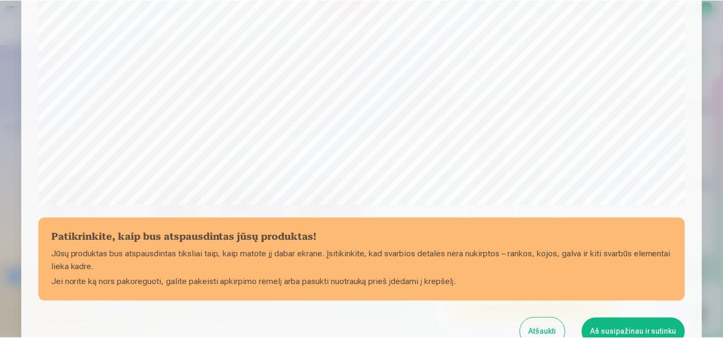
scroll to position [431, 0]
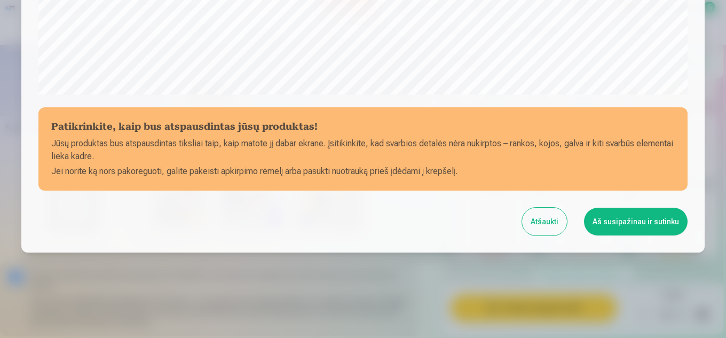
click at [547, 214] on button "Atšaukti" at bounding box center [544, 222] width 45 height 28
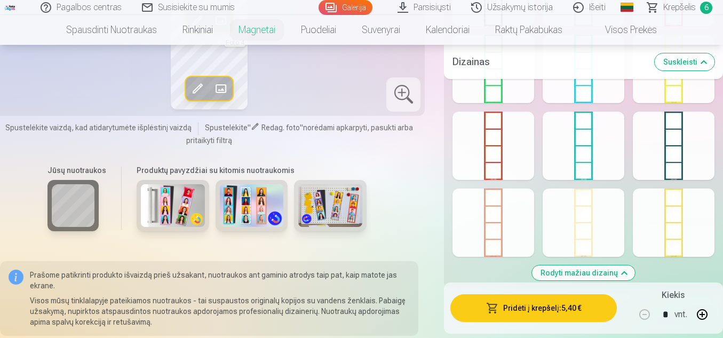
scroll to position [789, 0]
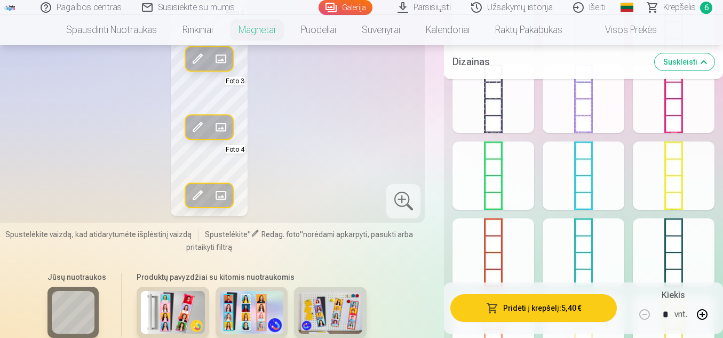
click at [224, 196] on span at bounding box center [220, 195] width 17 height 17
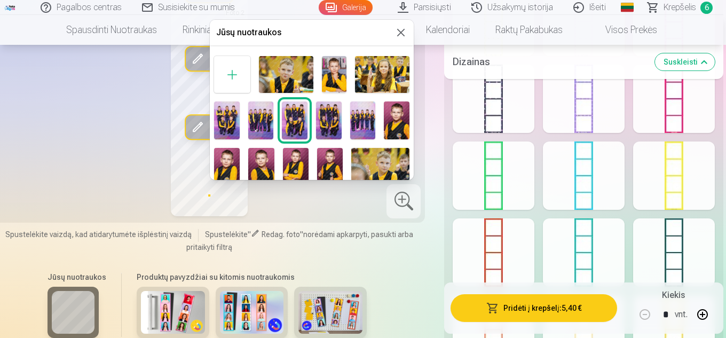
click at [325, 114] on img at bounding box center [329, 120] width 26 height 38
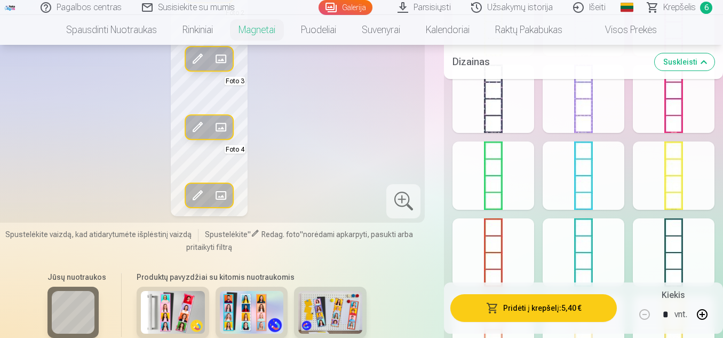
click at [326, 171] on div "Redag. foto Pakeisti Foto 1 Redag. foto Pakeisti Foto 2 Redag. foto Pakeisti Fo…" at bounding box center [209, 76] width 418 height 279
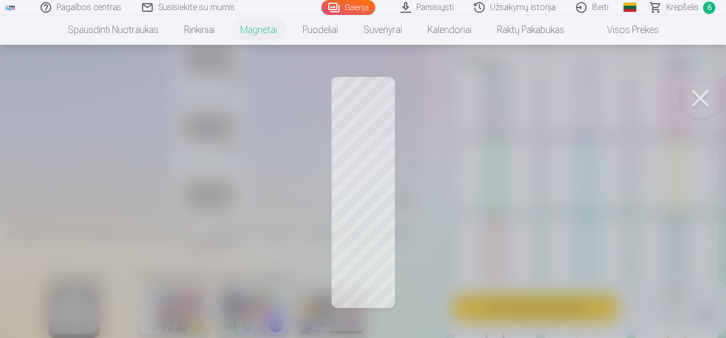
click at [705, 102] on button at bounding box center [700, 98] width 43 height 43
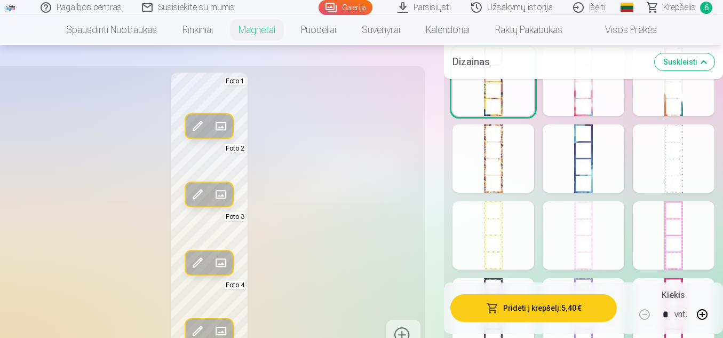
scroll to position [736, 0]
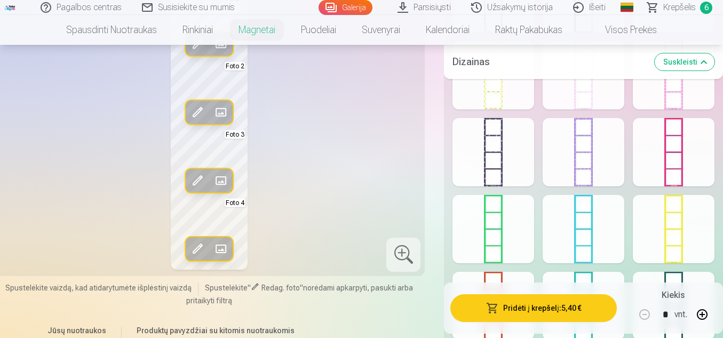
click at [402, 258] on div at bounding box center [403, 254] width 34 height 34
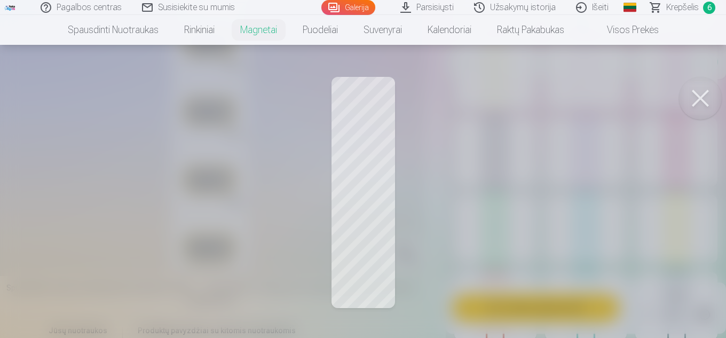
click at [368, 267] on div at bounding box center [363, 169] width 726 height 338
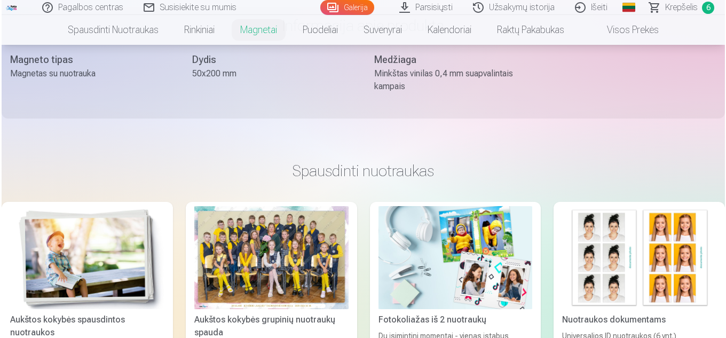
scroll to position [1011, 0]
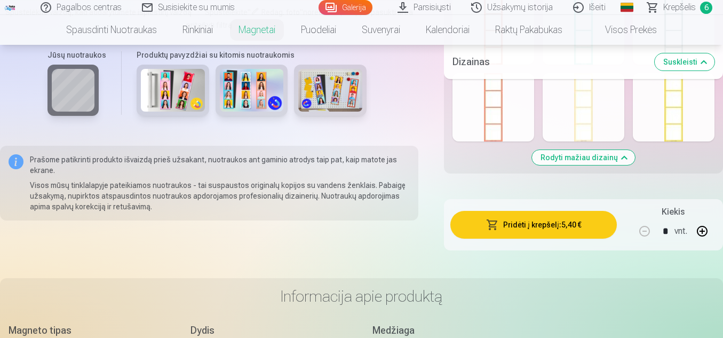
click at [528, 233] on button "Pridėti į krepšelį : 5,40 €" at bounding box center [533, 225] width 166 height 28
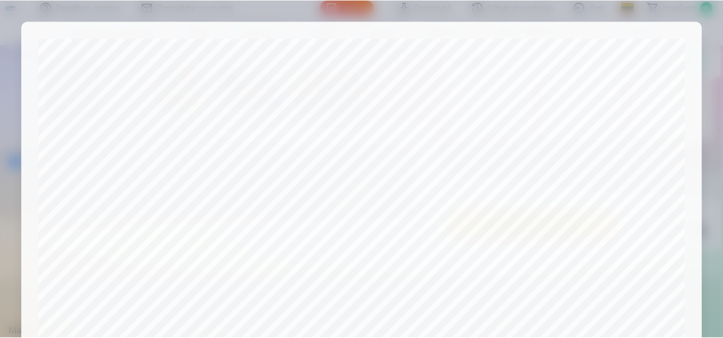
scroll to position [431, 0]
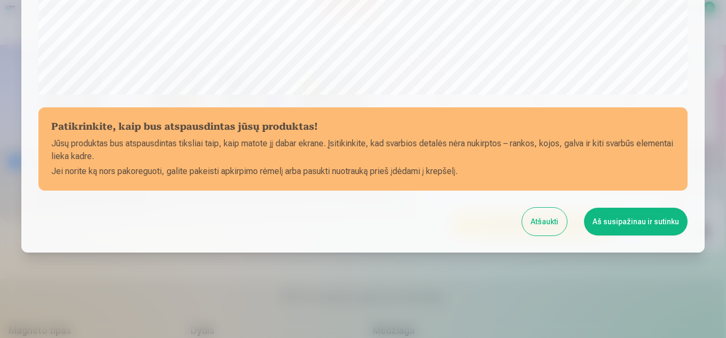
click at [624, 228] on button "Aš susipažinau ir sutinku" at bounding box center [636, 222] width 104 height 28
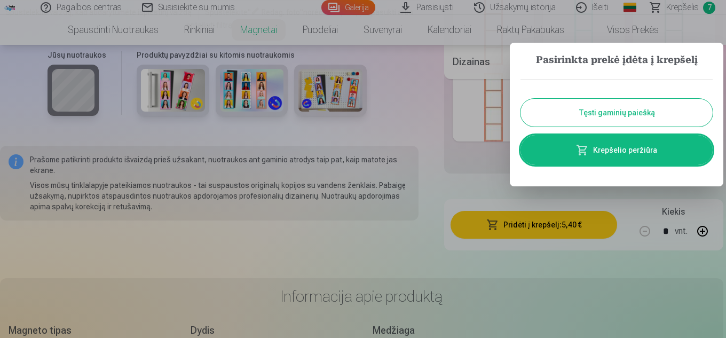
click at [403, 147] on div at bounding box center [363, 169] width 726 height 338
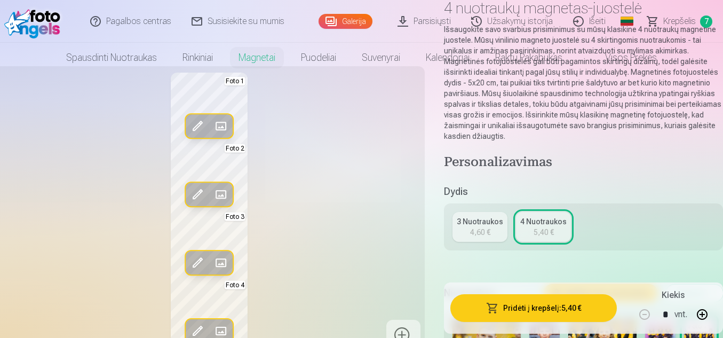
scroll to position [0, 0]
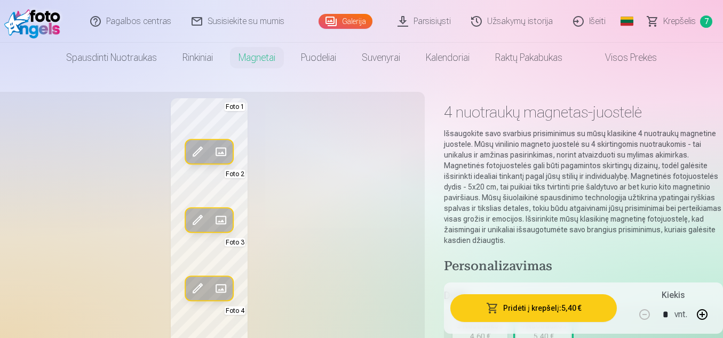
click at [667, 24] on span "Krepšelis" at bounding box center [679, 21] width 33 height 13
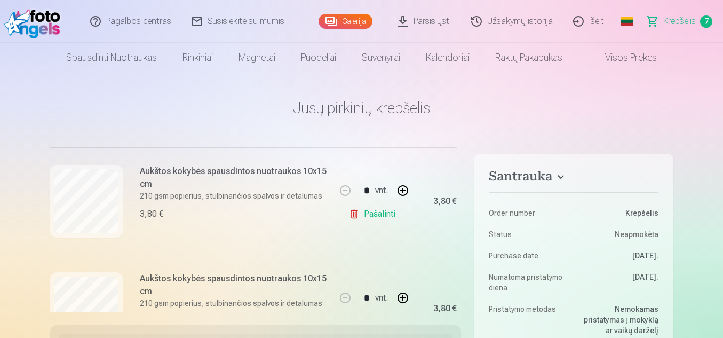
scroll to position [330, 0]
